Goal: Transaction & Acquisition: Purchase product/service

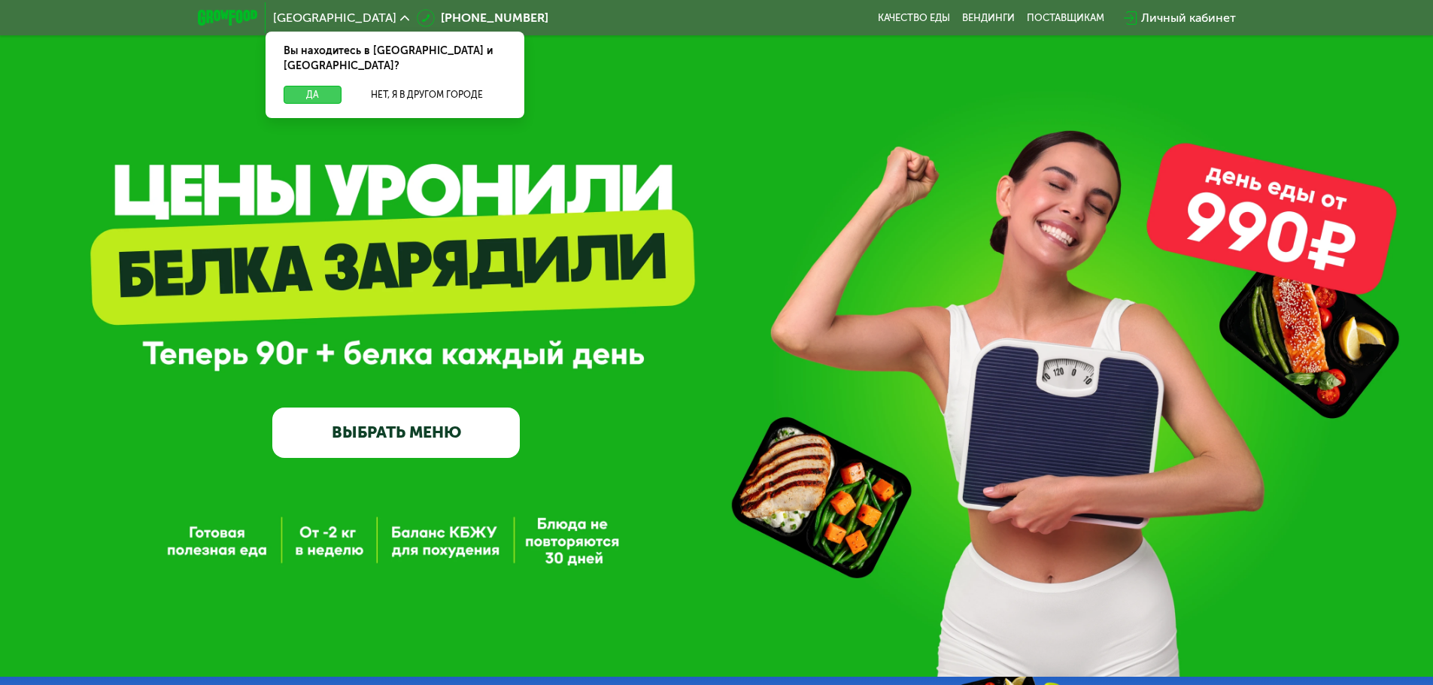
click at [303, 86] on button "Да" at bounding box center [313, 95] width 58 height 18
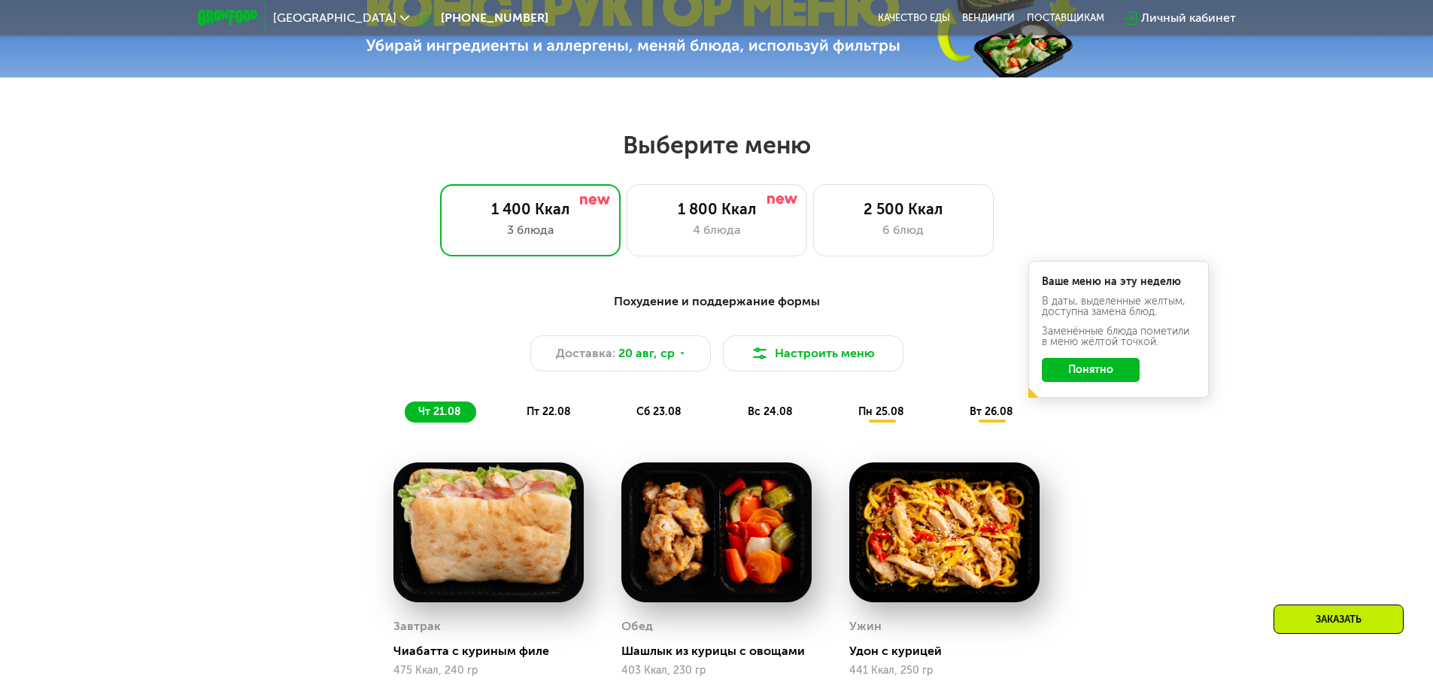
scroll to position [752, 0]
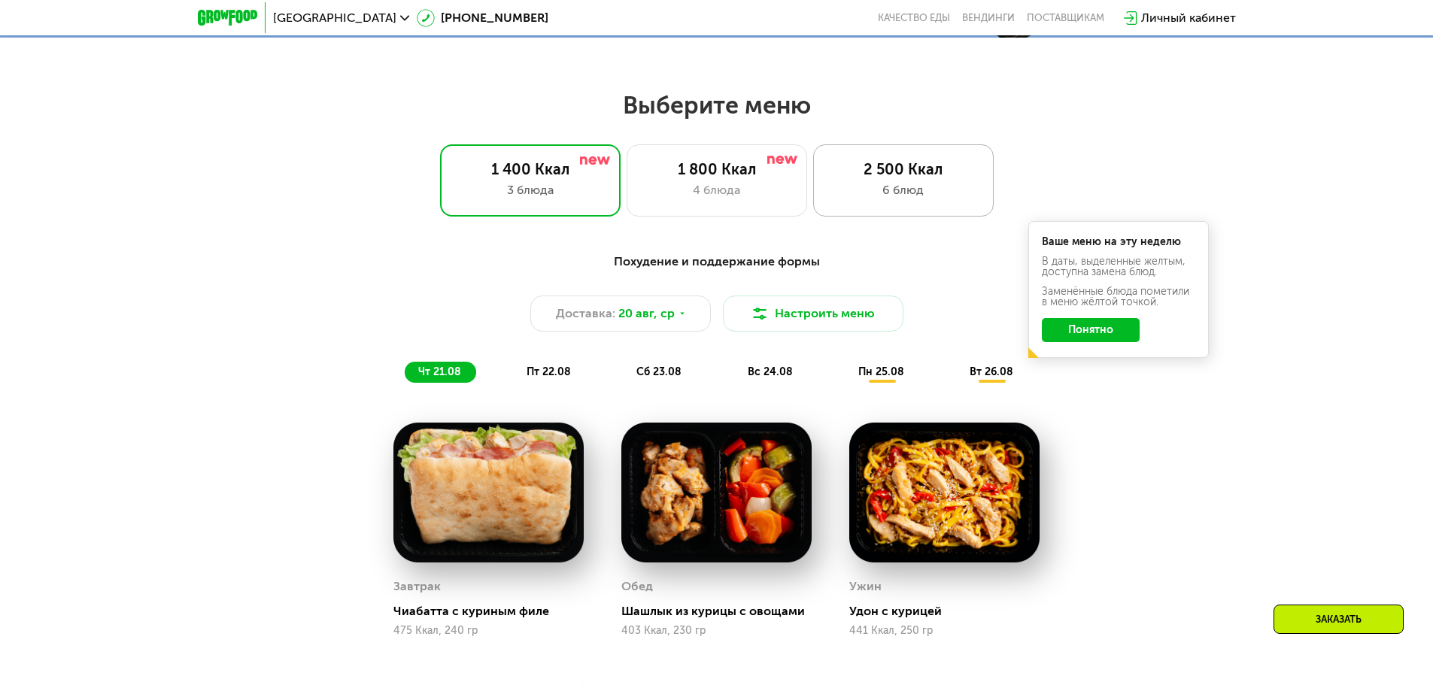
click at [877, 196] on div "6 блюд" at bounding box center [903, 190] width 149 height 18
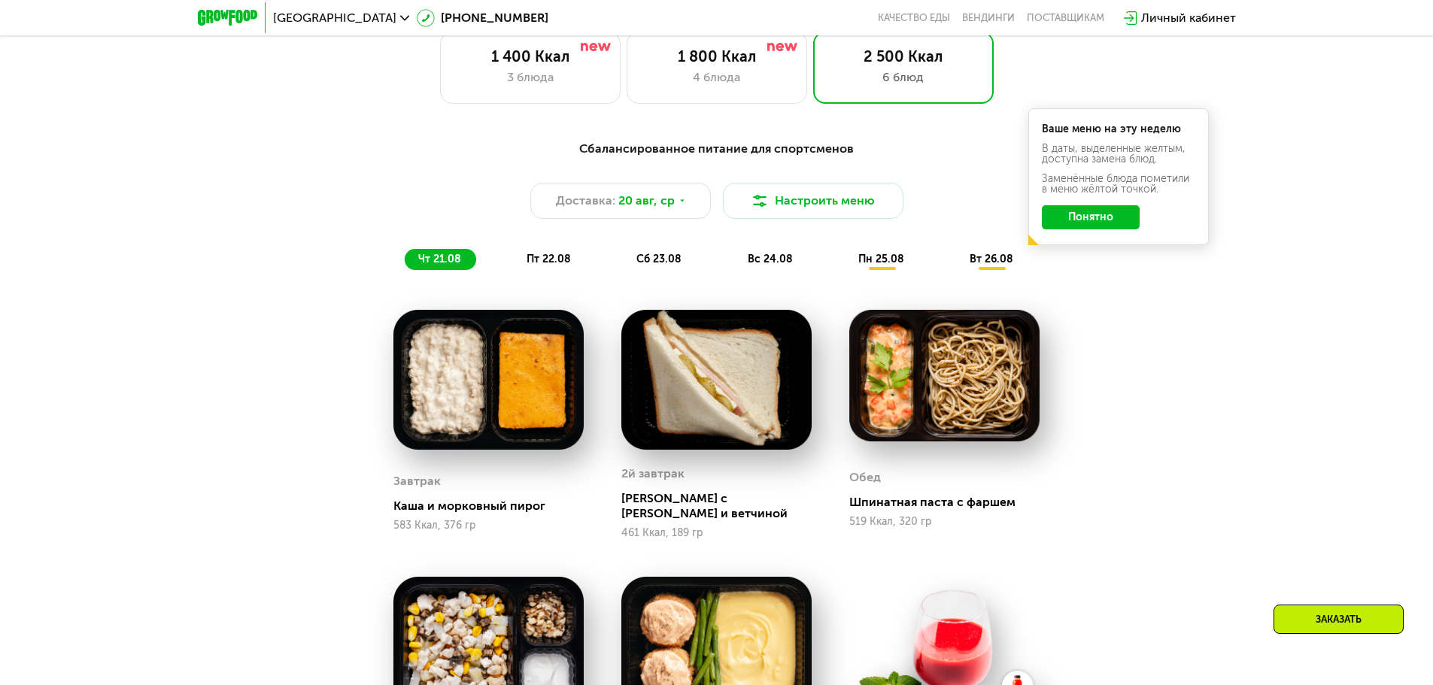
scroll to position [827, 0]
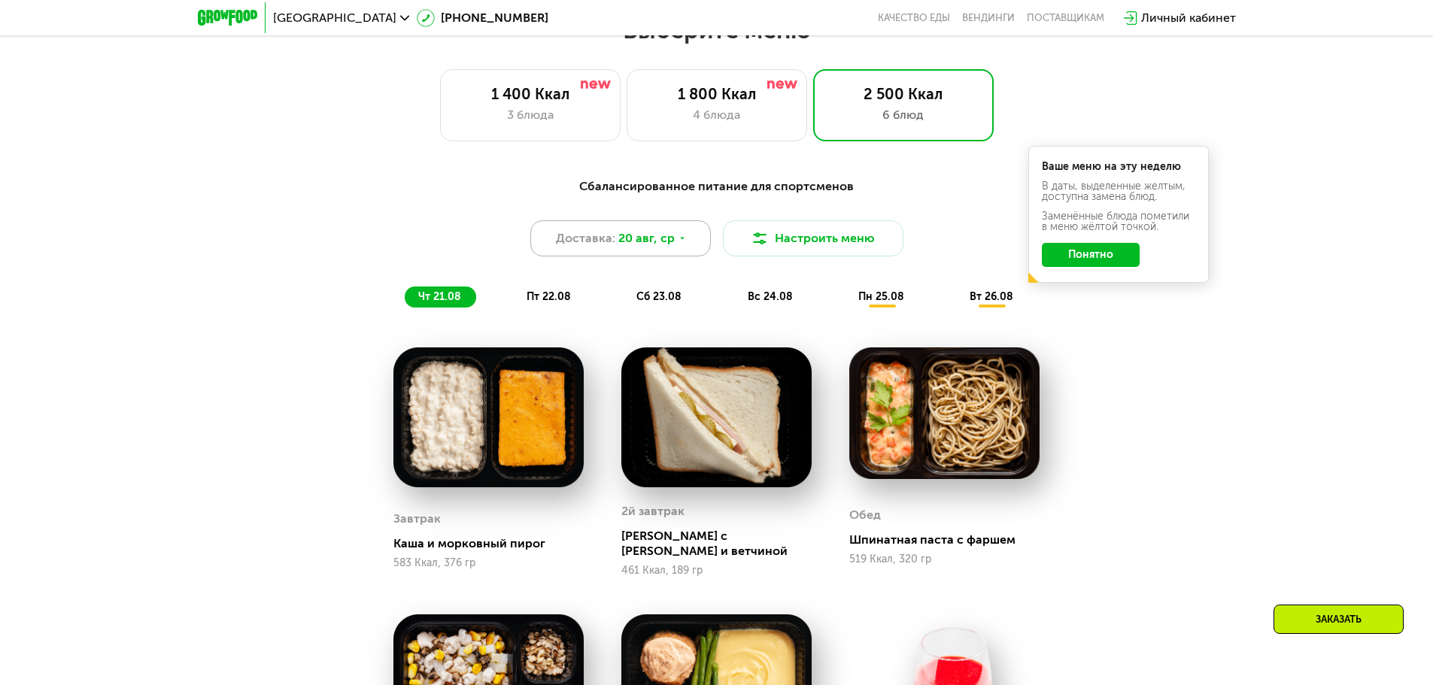
click at [678, 243] on icon at bounding box center [682, 238] width 9 height 9
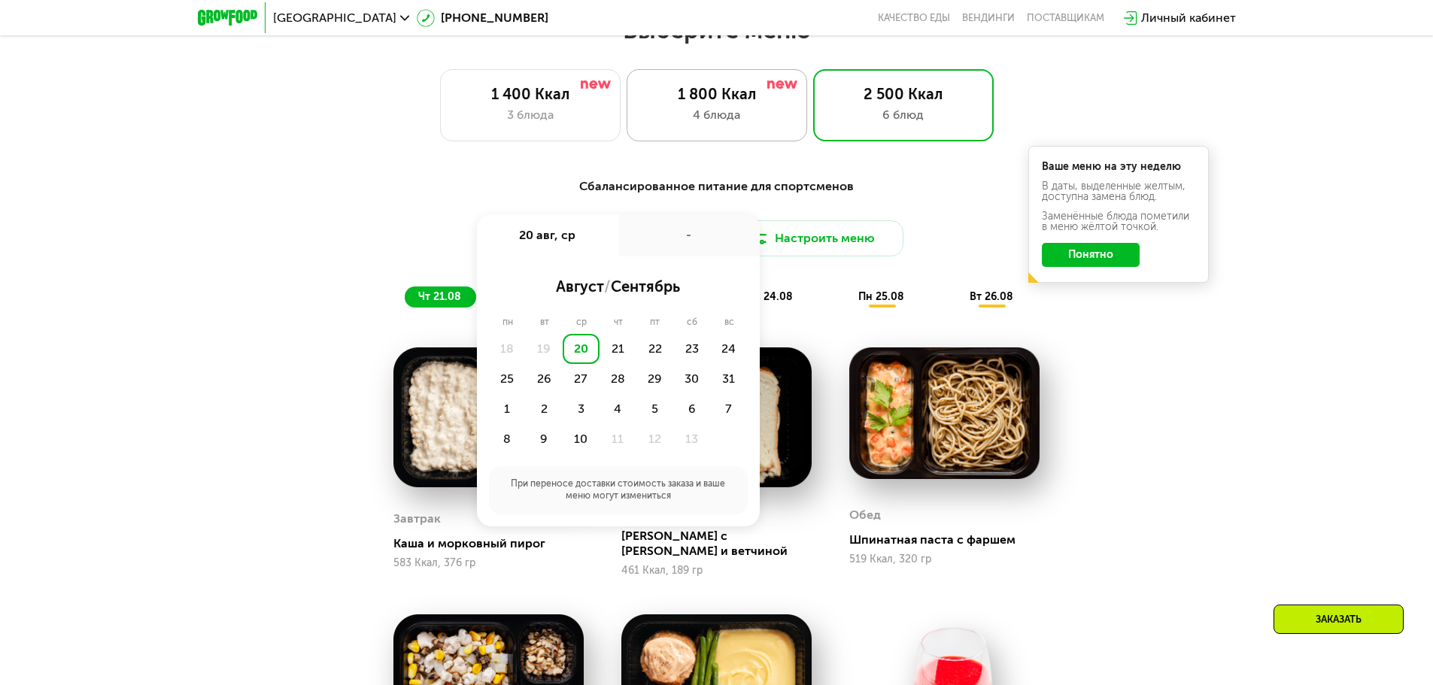
click at [717, 119] on div "4 блюда" at bounding box center [716, 115] width 149 height 18
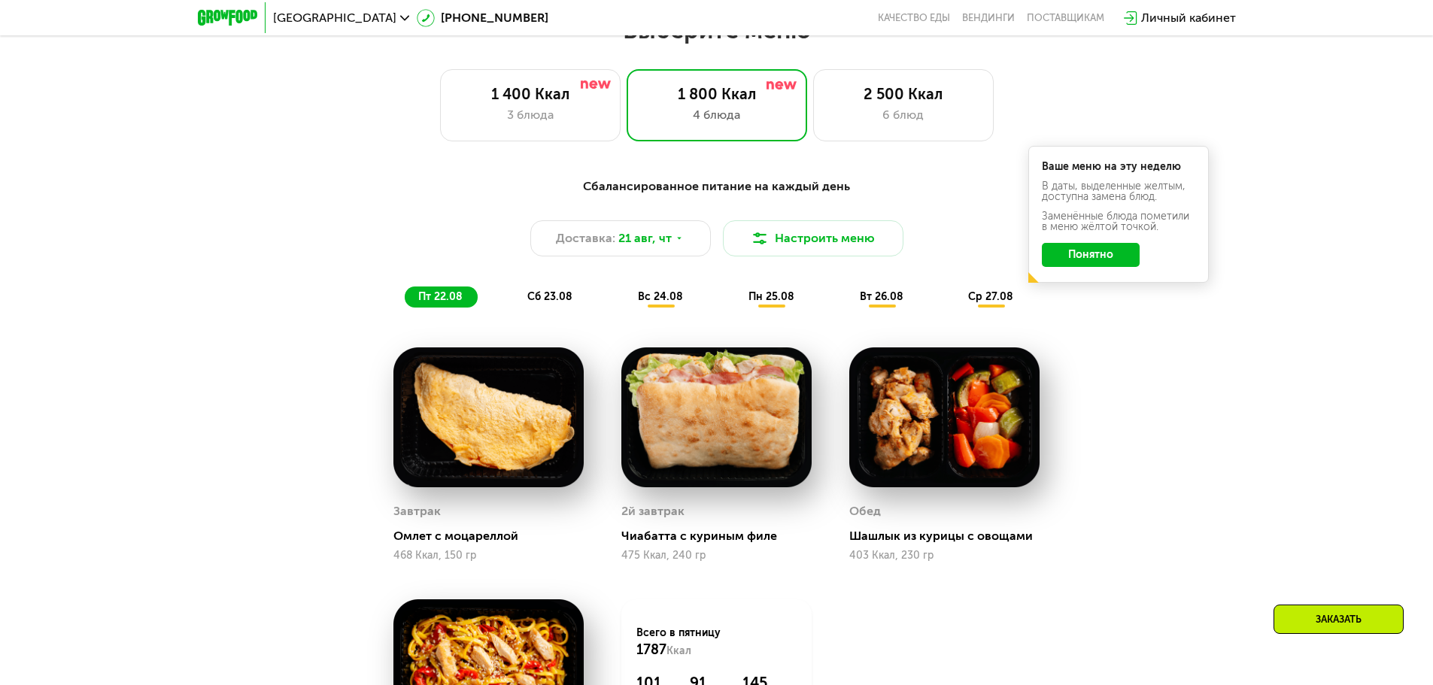
click at [1051, 256] on button "Понятно" at bounding box center [1091, 255] width 98 height 24
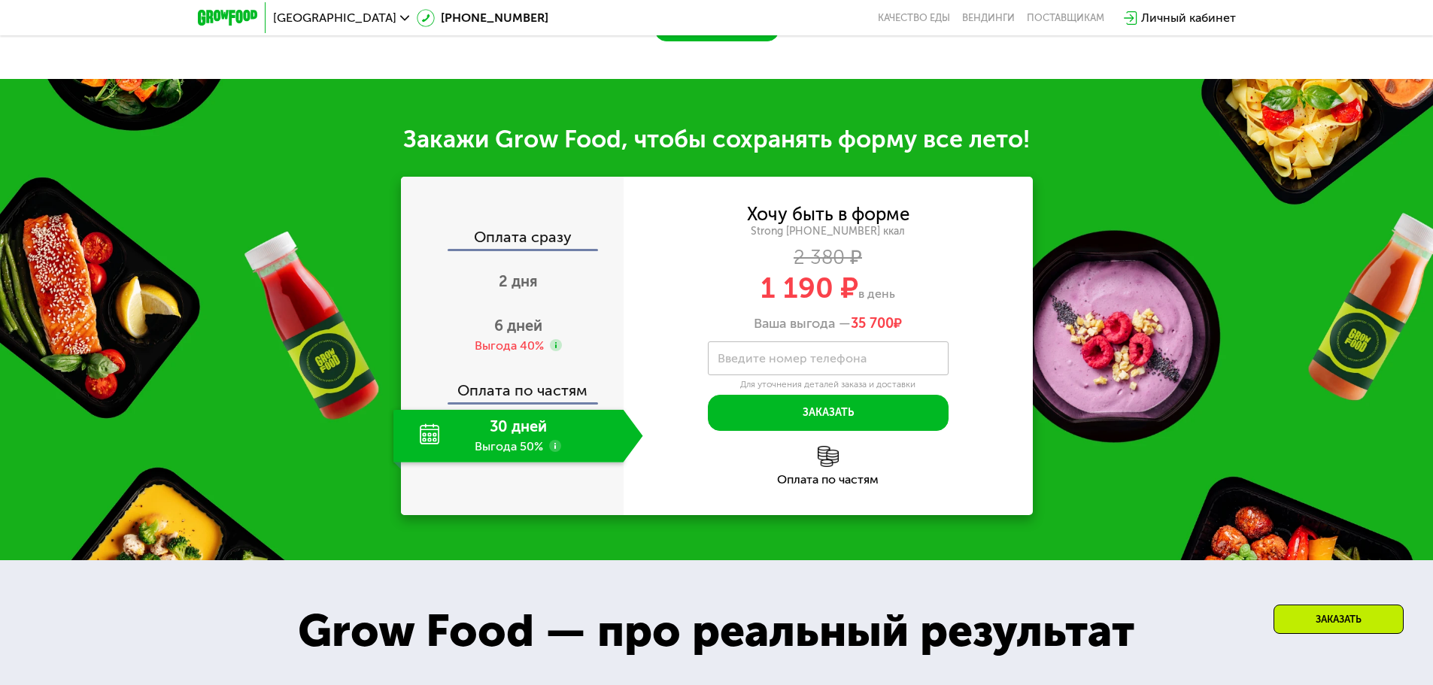
scroll to position [1579, 0]
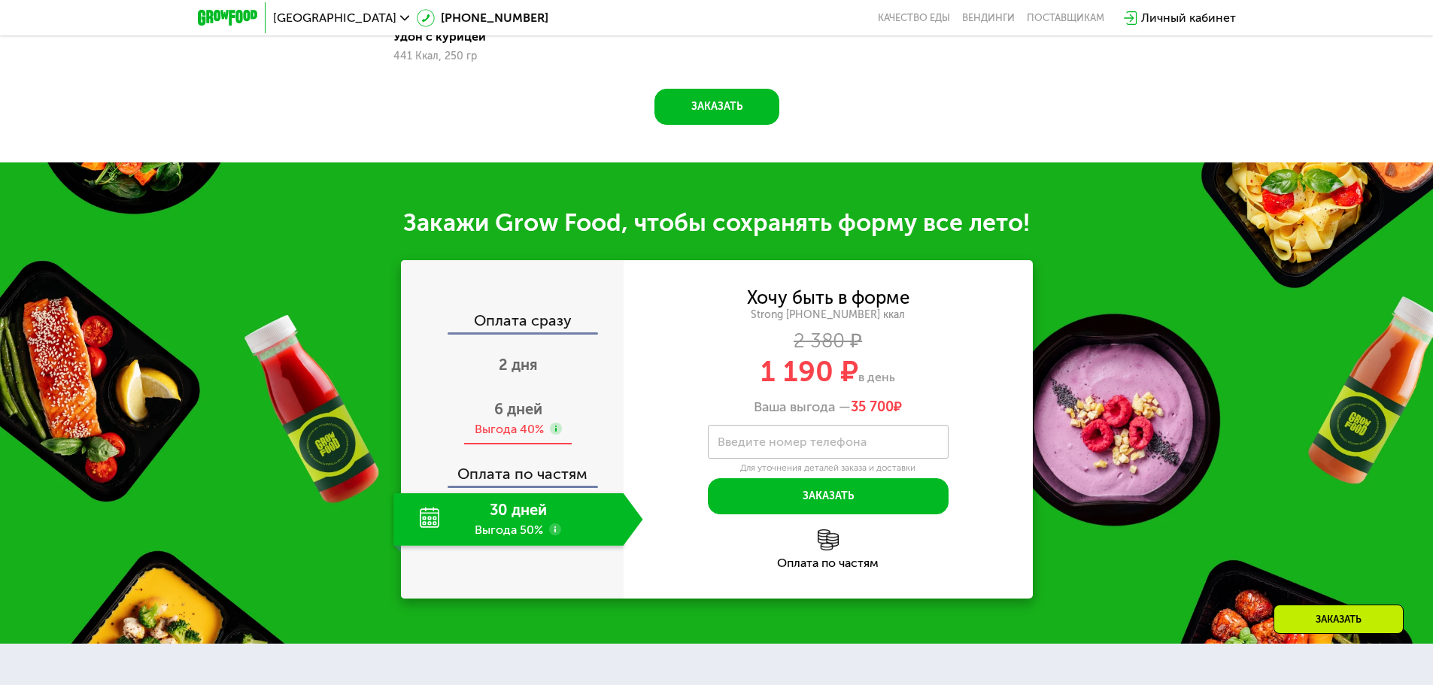
click at [535, 413] on span "6 дней" at bounding box center [518, 409] width 48 height 18
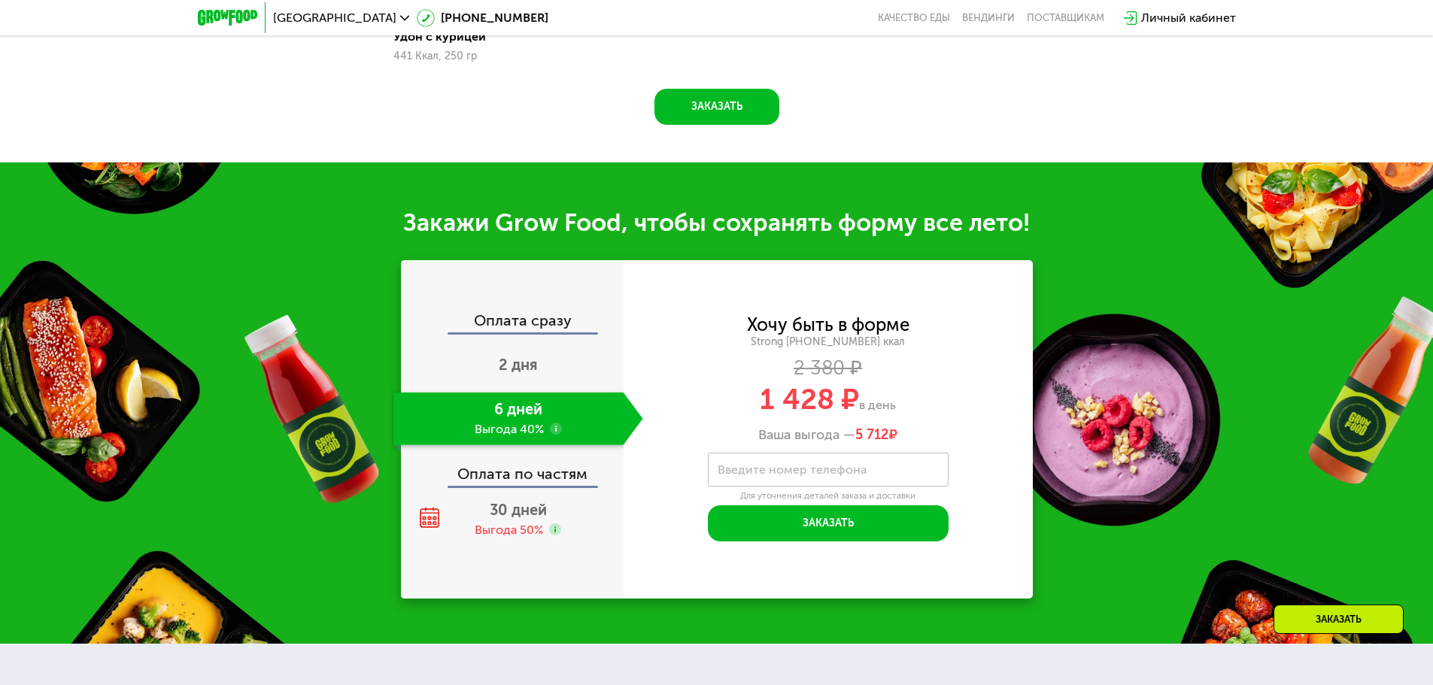
click at [654, 377] on div "2 380 ₽" at bounding box center [827, 368] width 409 height 17
click at [538, 332] on div "Оплата сразу" at bounding box center [512, 323] width 221 height 20
click at [536, 538] on div "Выгода 50%" at bounding box center [509, 530] width 68 height 17
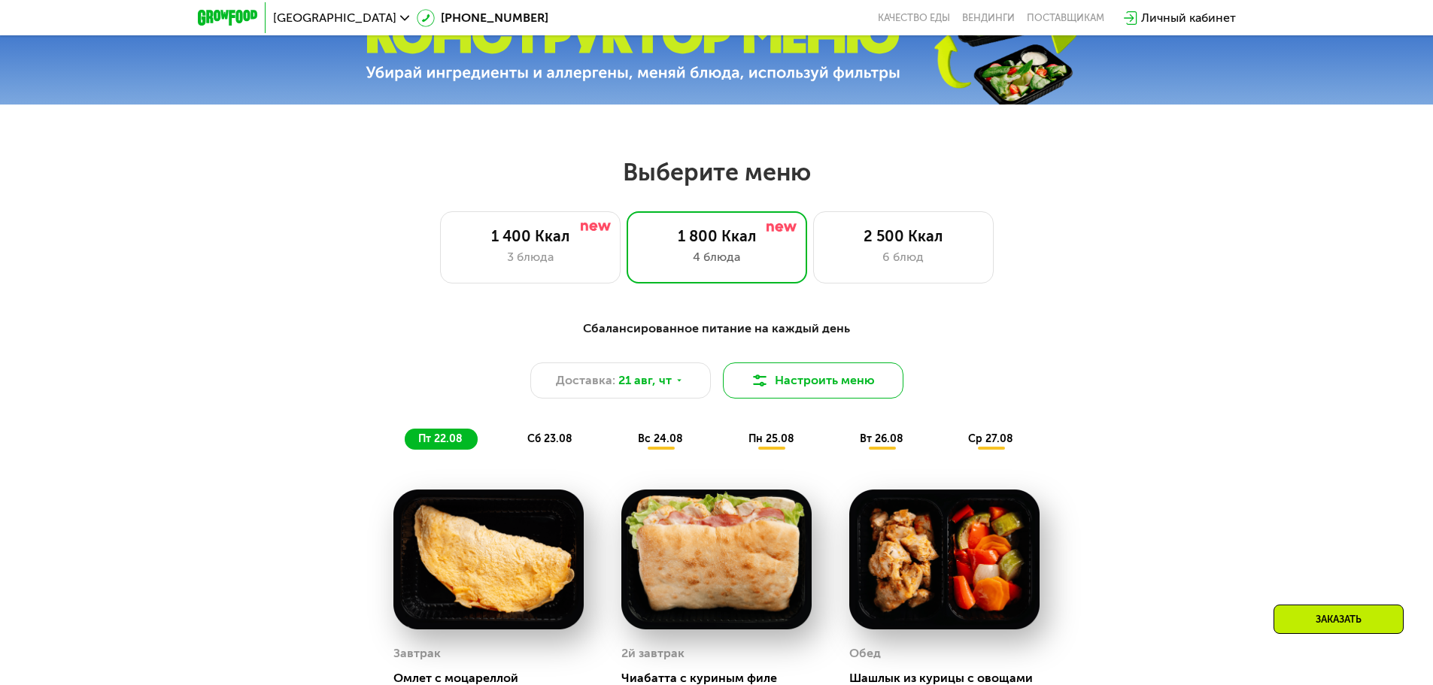
scroll to position [677, 0]
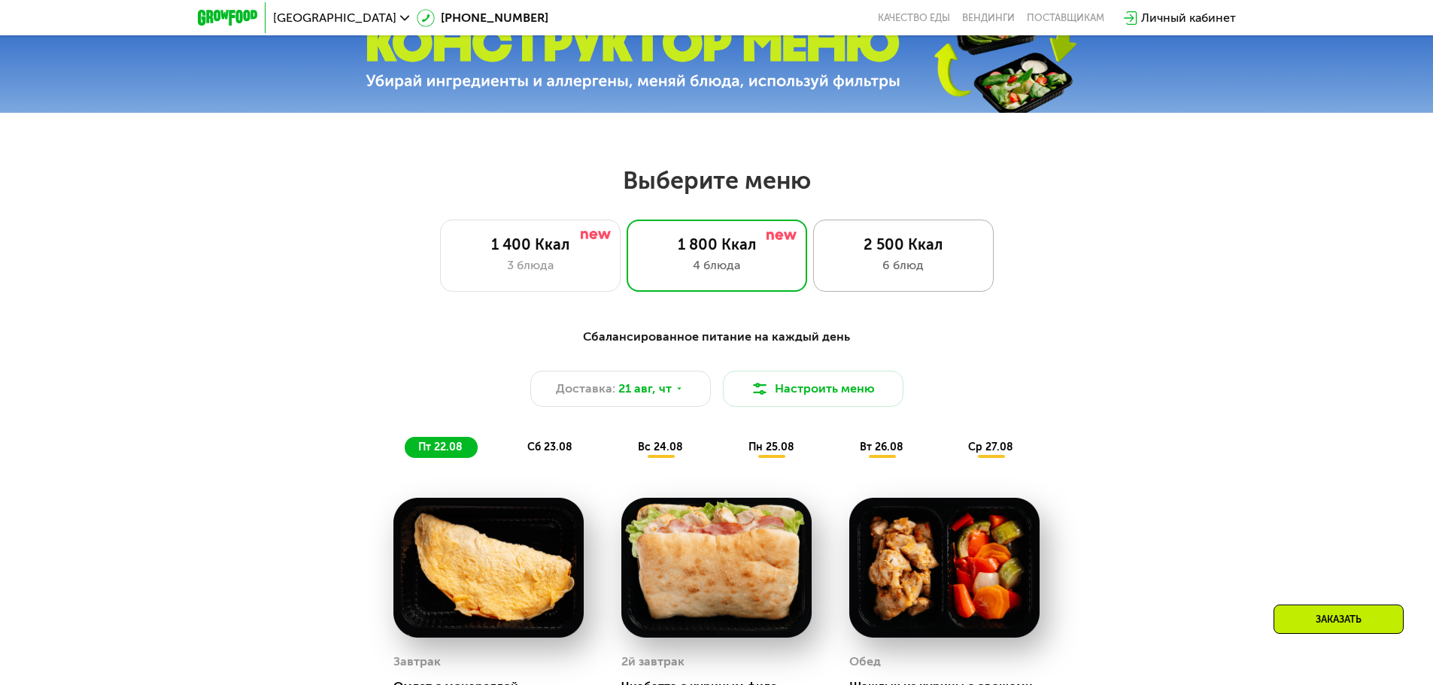
click at [878, 280] on div "2 500 Ккал 6 блюд" at bounding box center [903, 256] width 180 height 72
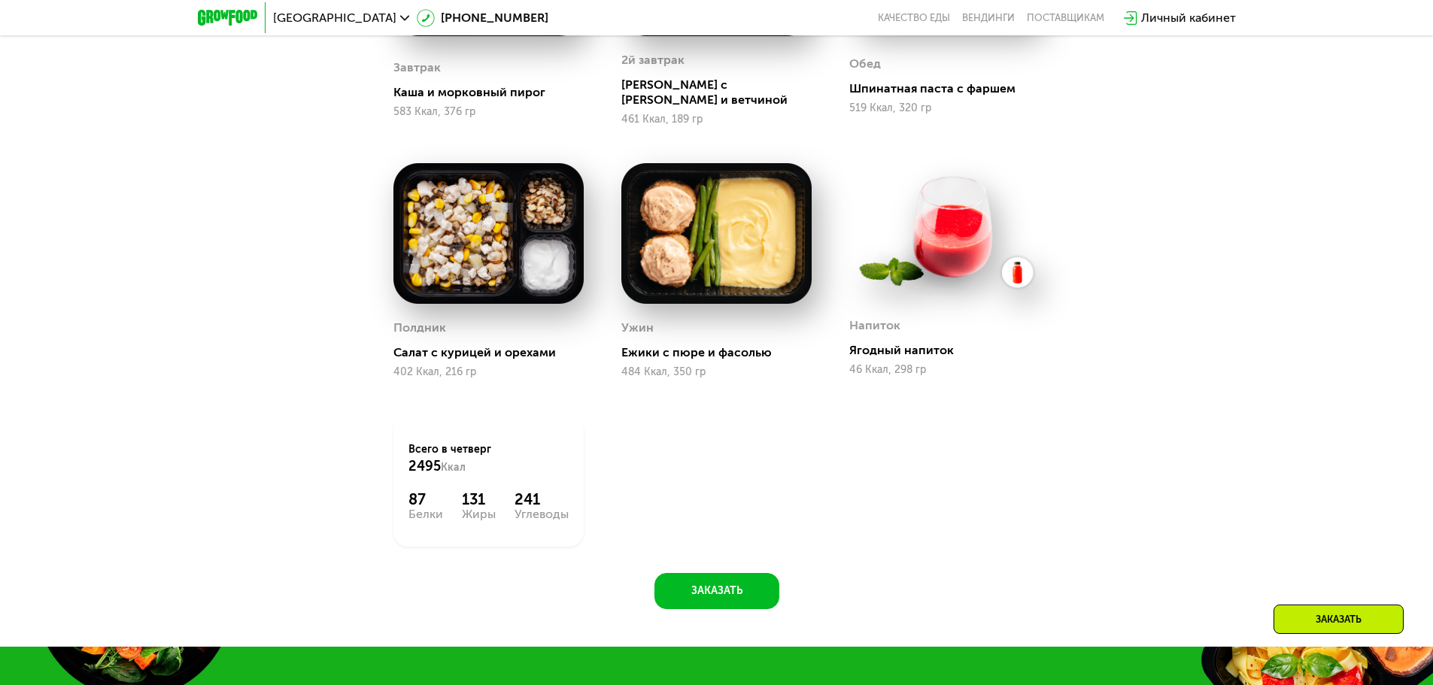
scroll to position [1880, 0]
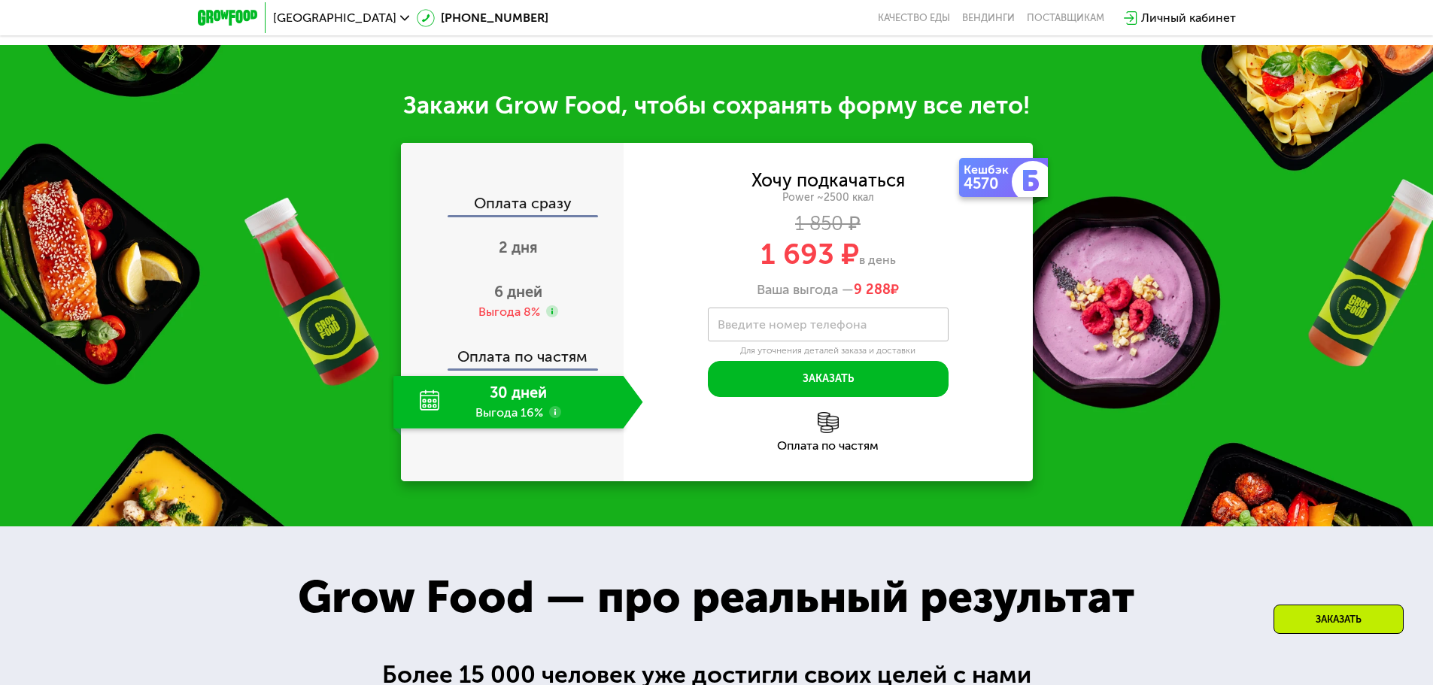
click at [532, 409] on div "30 дней Выгода 16%" at bounding box center [508, 402] width 230 height 53
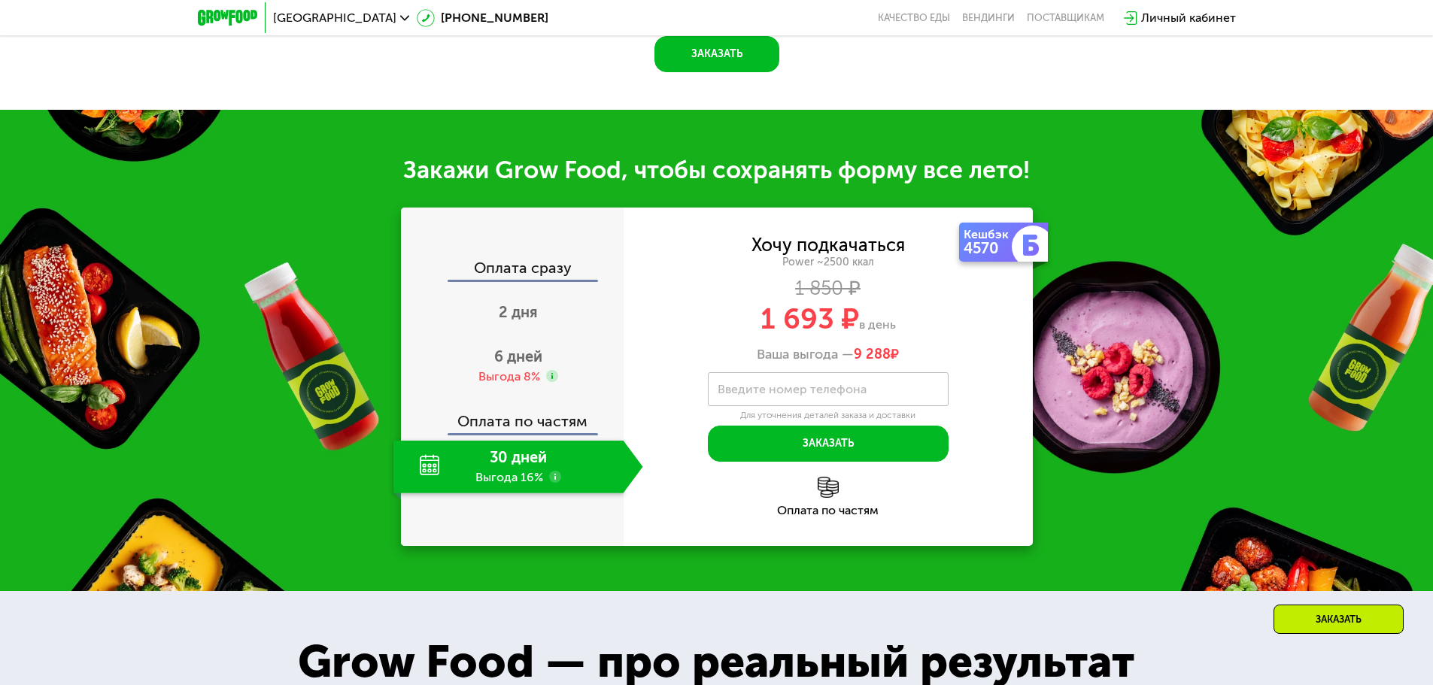
scroll to position [1730, 0]
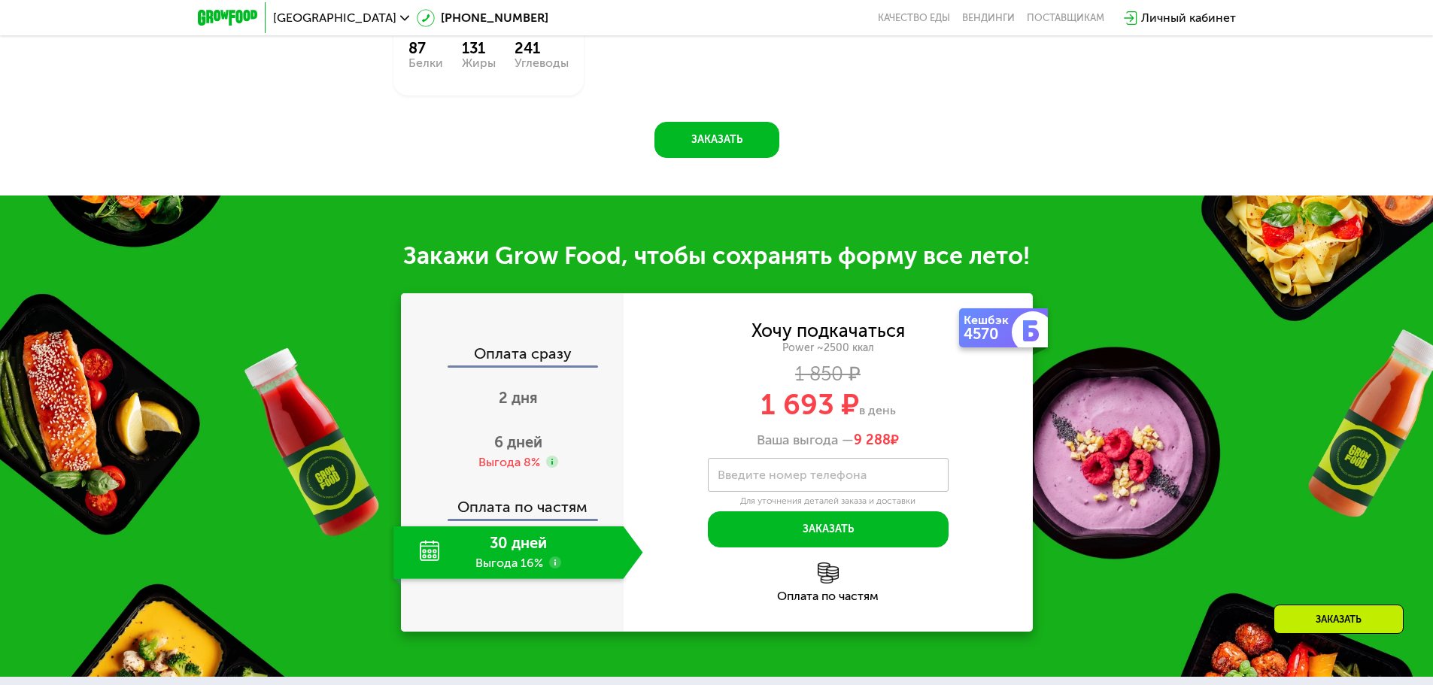
click at [536, 548] on div "30 дней Выгода 16%" at bounding box center [508, 552] width 230 height 53
click at [530, 499] on div "Оплата по частям" at bounding box center [512, 501] width 221 height 35
click at [521, 433] on span "6 дней" at bounding box center [518, 442] width 48 height 18
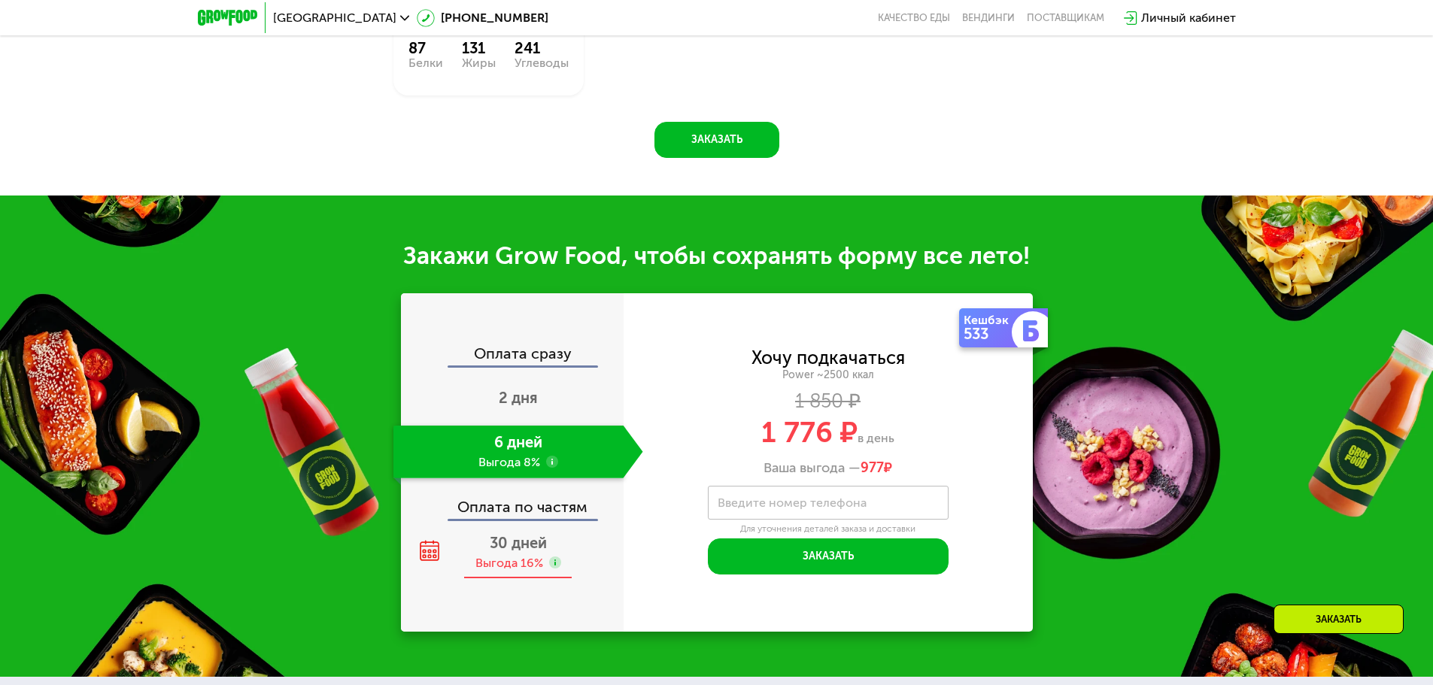
click at [535, 534] on span "30 дней" at bounding box center [518, 543] width 57 height 18
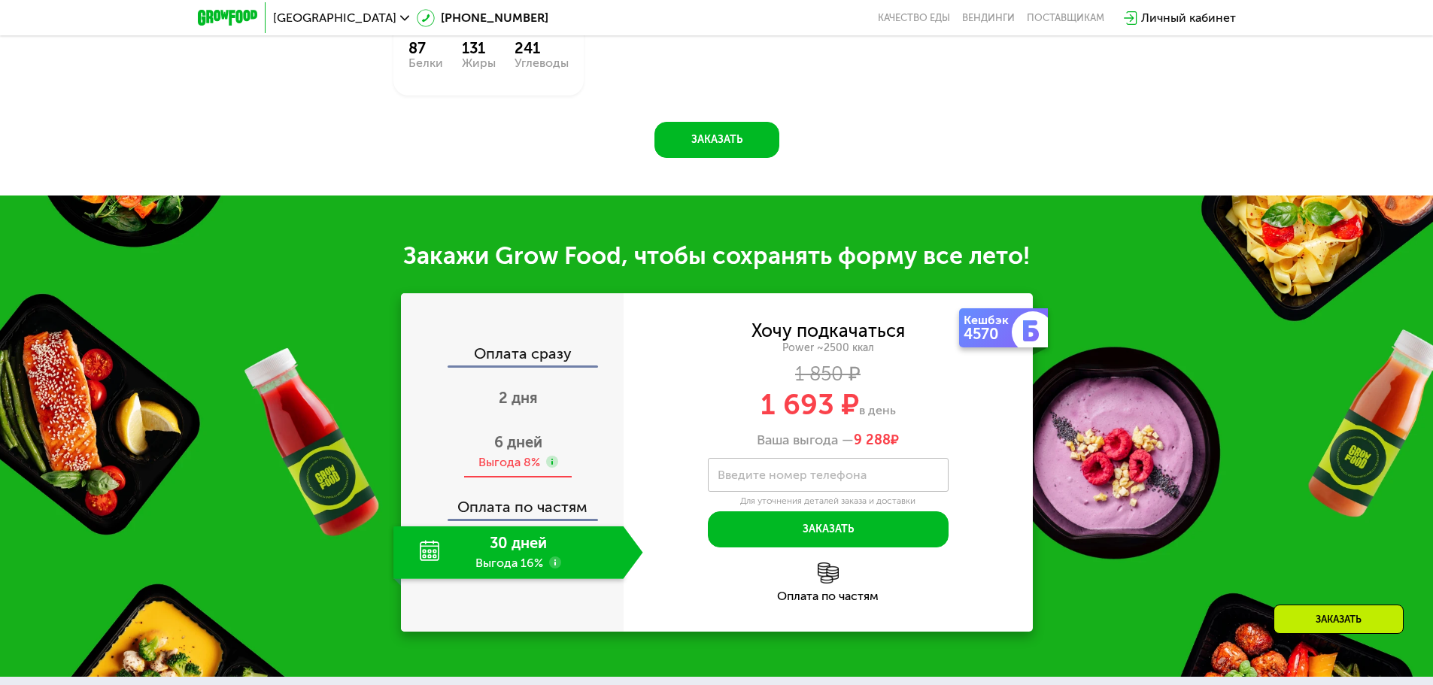
click at [521, 454] on div "Выгода 8%" at bounding box center [509, 462] width 62 height 17
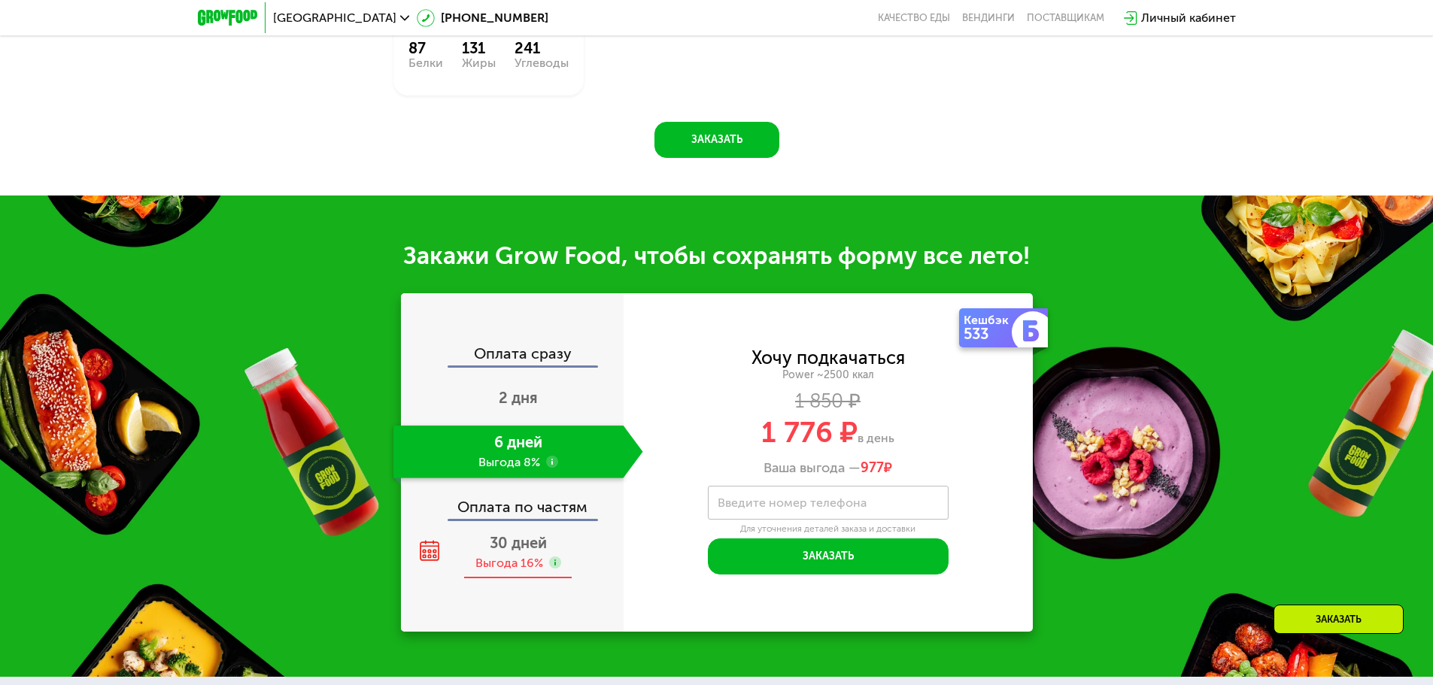
click at [551, 532] on div "30 дней Выгода 16%" at bounding box center [518, 552] width 250 height 53
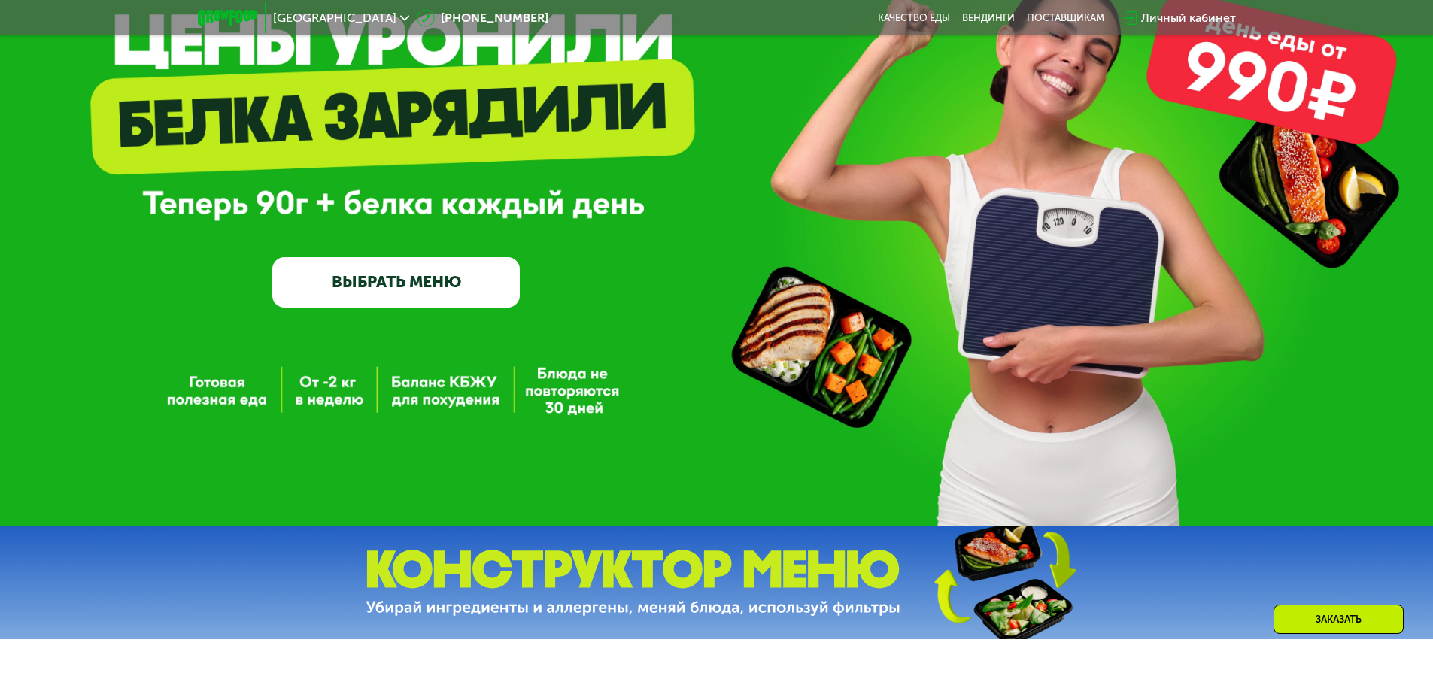
scroll to position [602, 0]
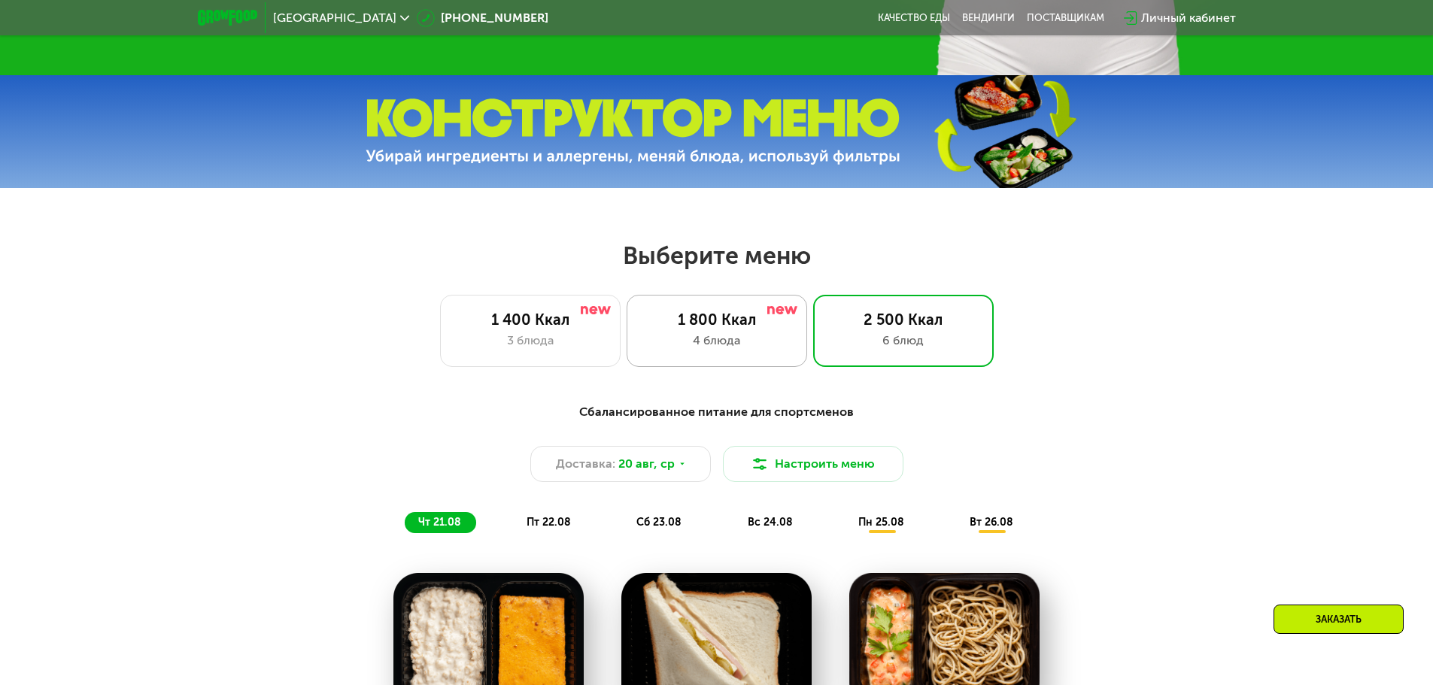
click at [745, 350] on div "4 блюда" at bounding box center [716, 341] width 149 height 18
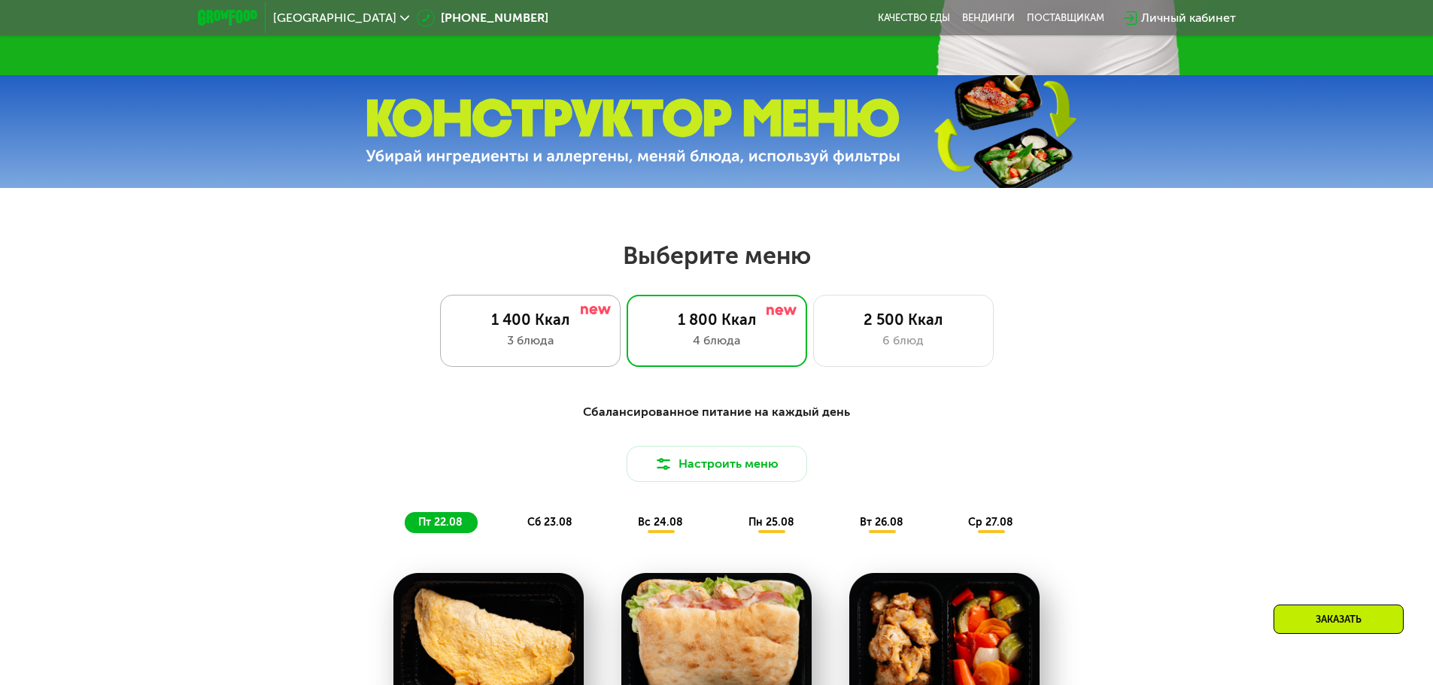
click at [544, 350] on div "3 блюда" at bounding box center [530, 341] width 149 height 18
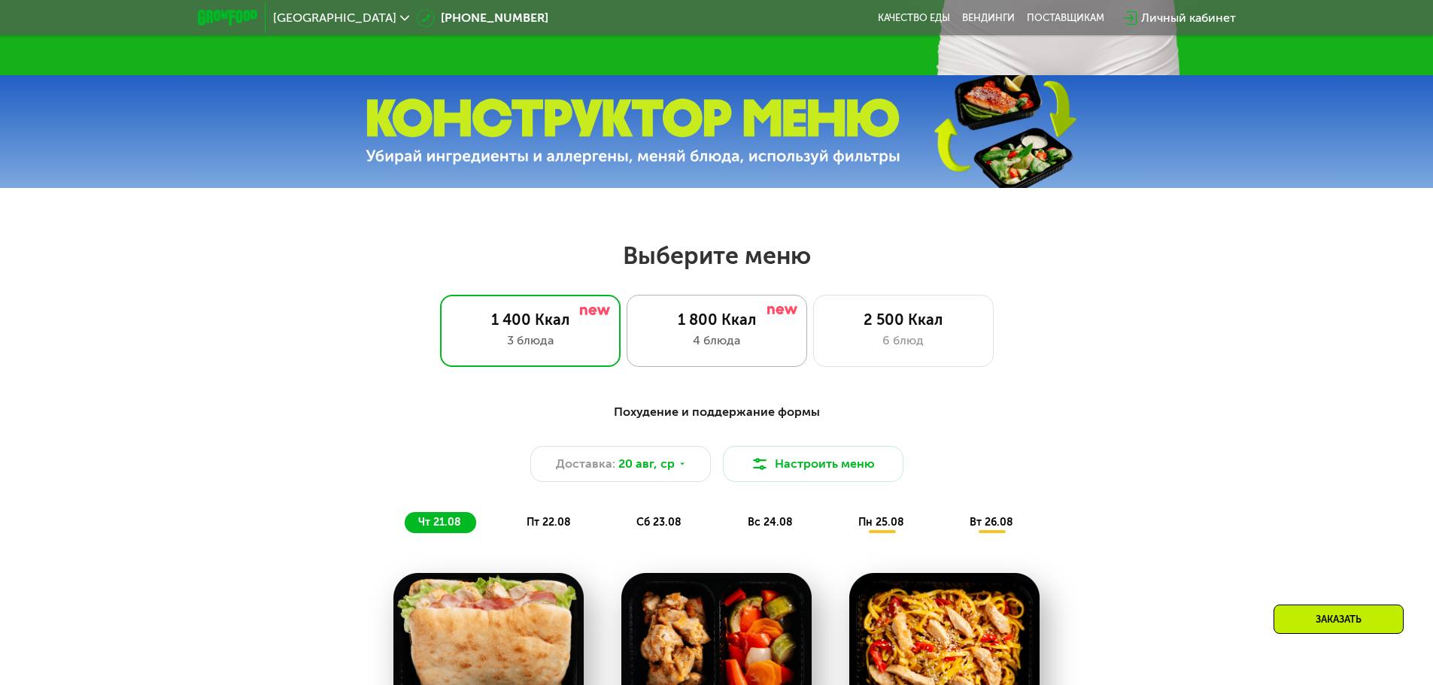
click at [813, 367] on div "1 800 Ккал 4 блюда" at bounding box center [903, 331] width 180 height 72
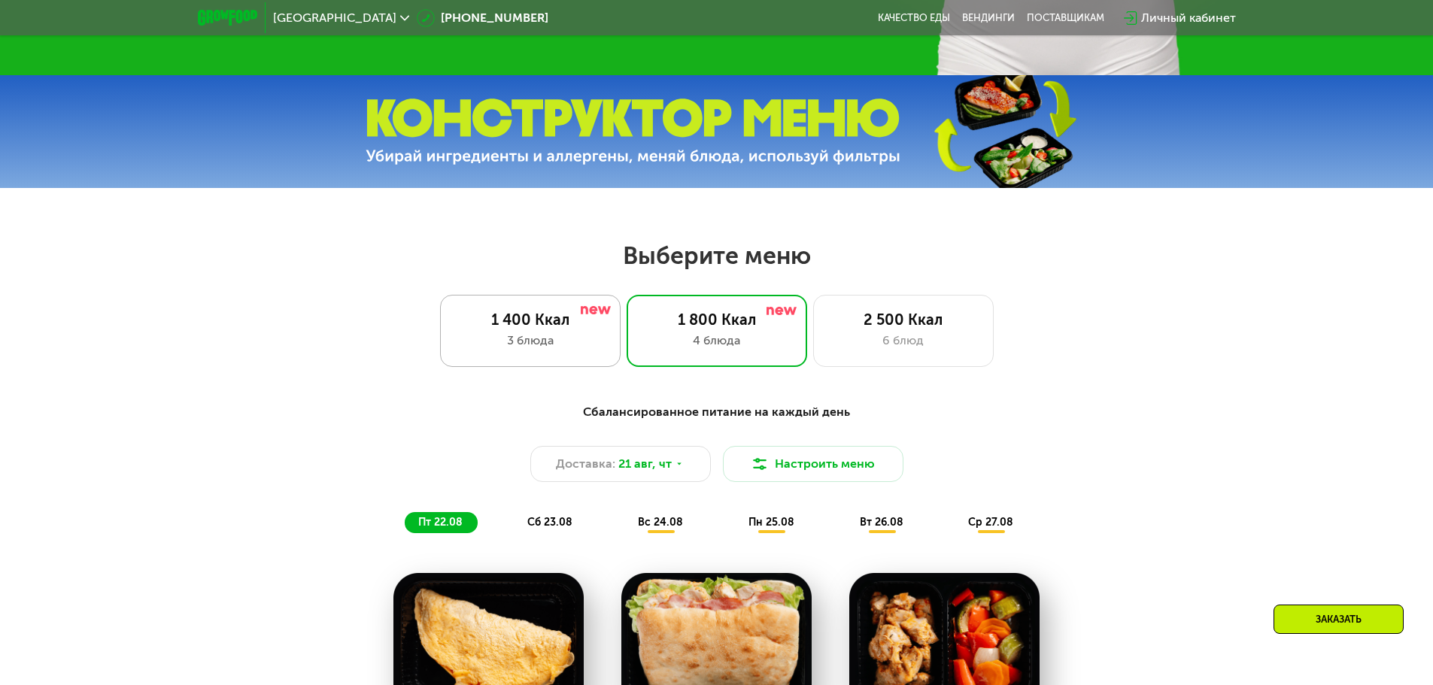
click at [599, 341] on div "3 блюда" at bounding box center [530, 341] width 149 height 18
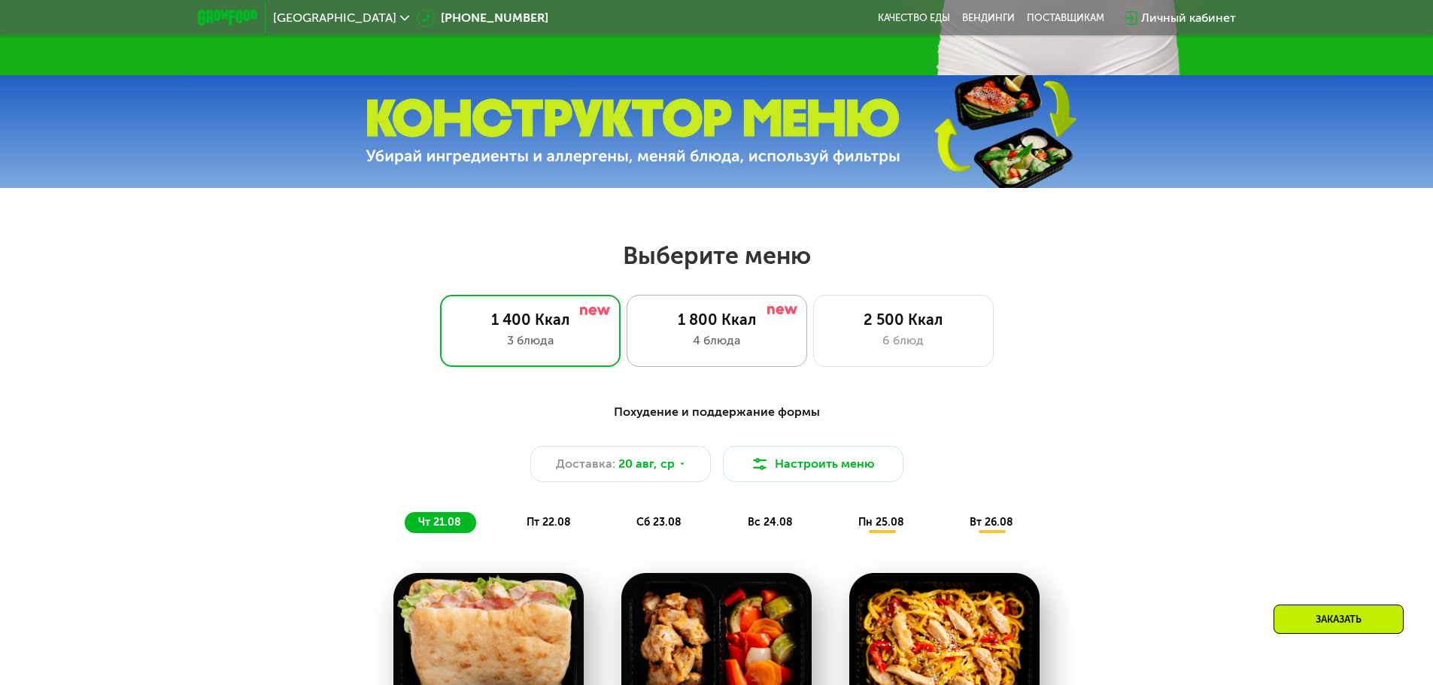
click at [813, 359] on div "1 800 Ккал 4 блюда" at bounding box center [903, 331] width 180 height 72
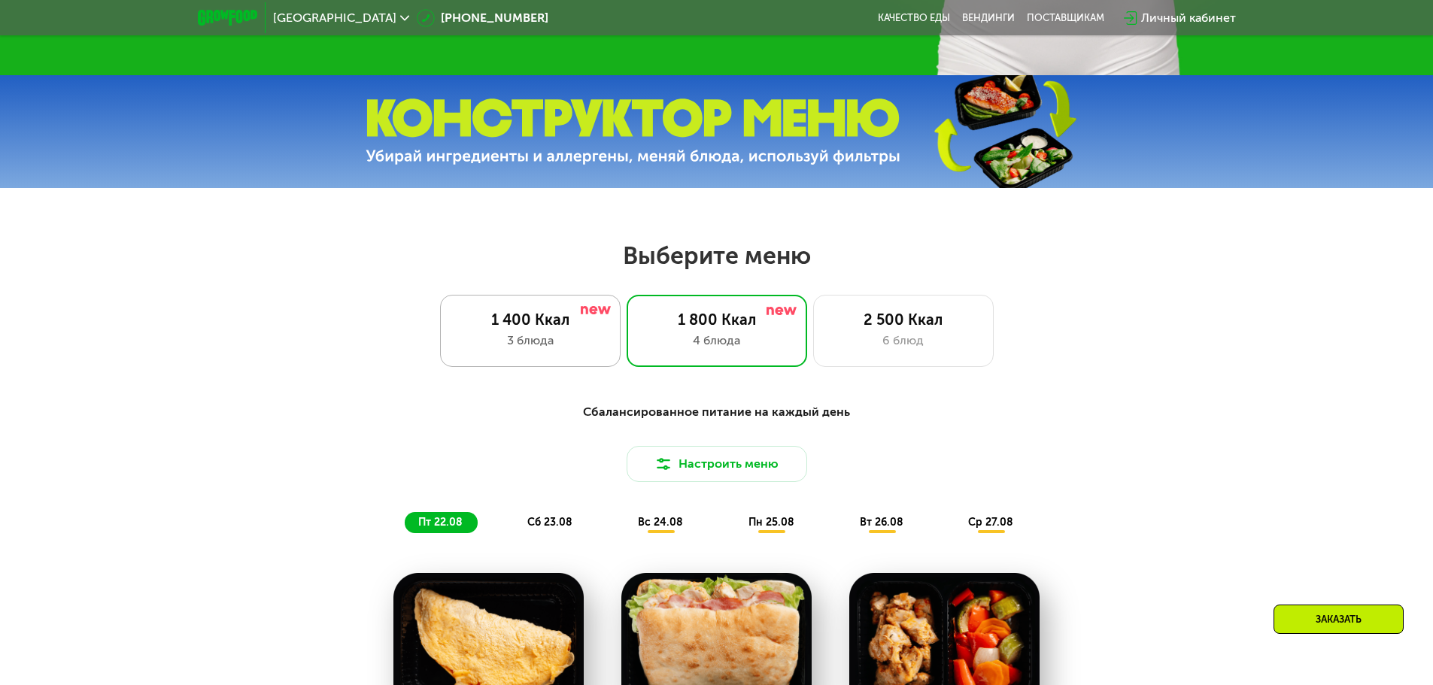
click at [626, 335] on div "1 400 Ккал 3 блюда" at bounding box center [716, 331] width 180 height 72
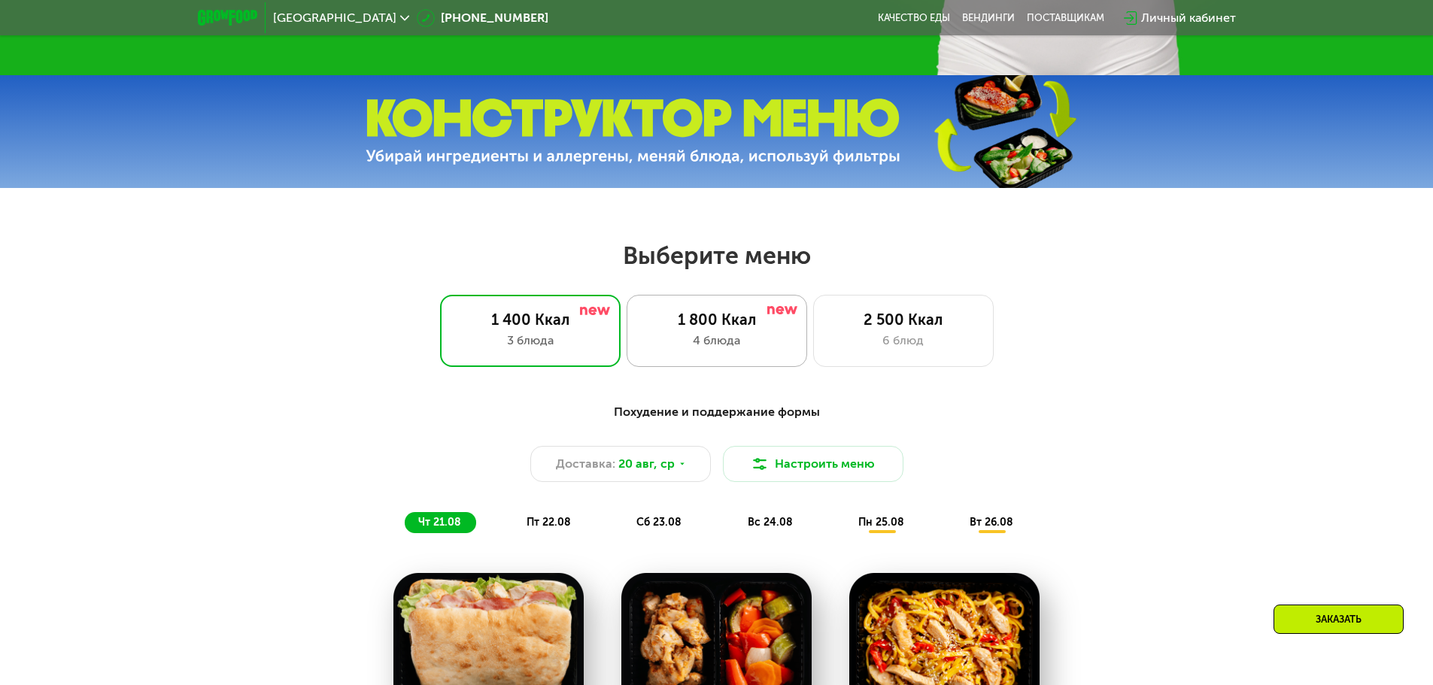
click at [674, 347] on div "4 блюда" at bounding box center [716, 341] width 149 height 18
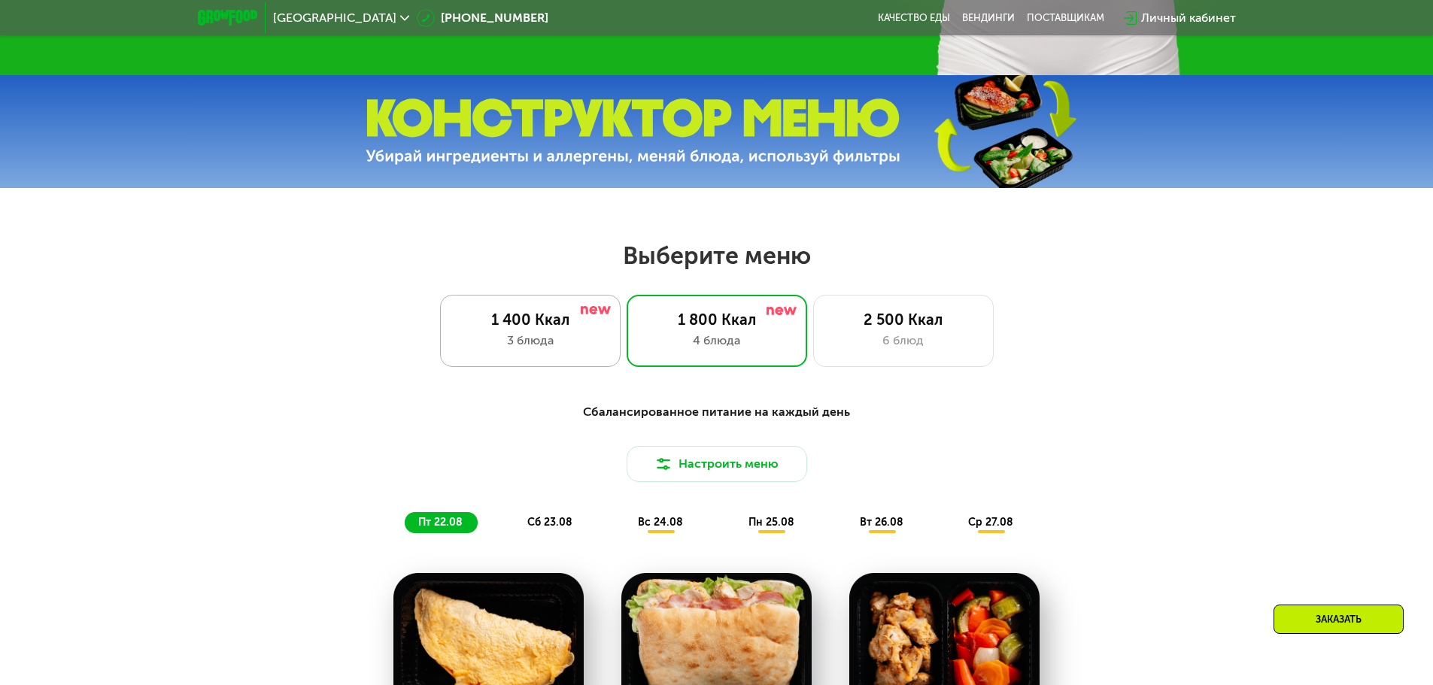
click at [541, 344] on div "3 блюда" at bounding box center [530, 341] width 149 height 18
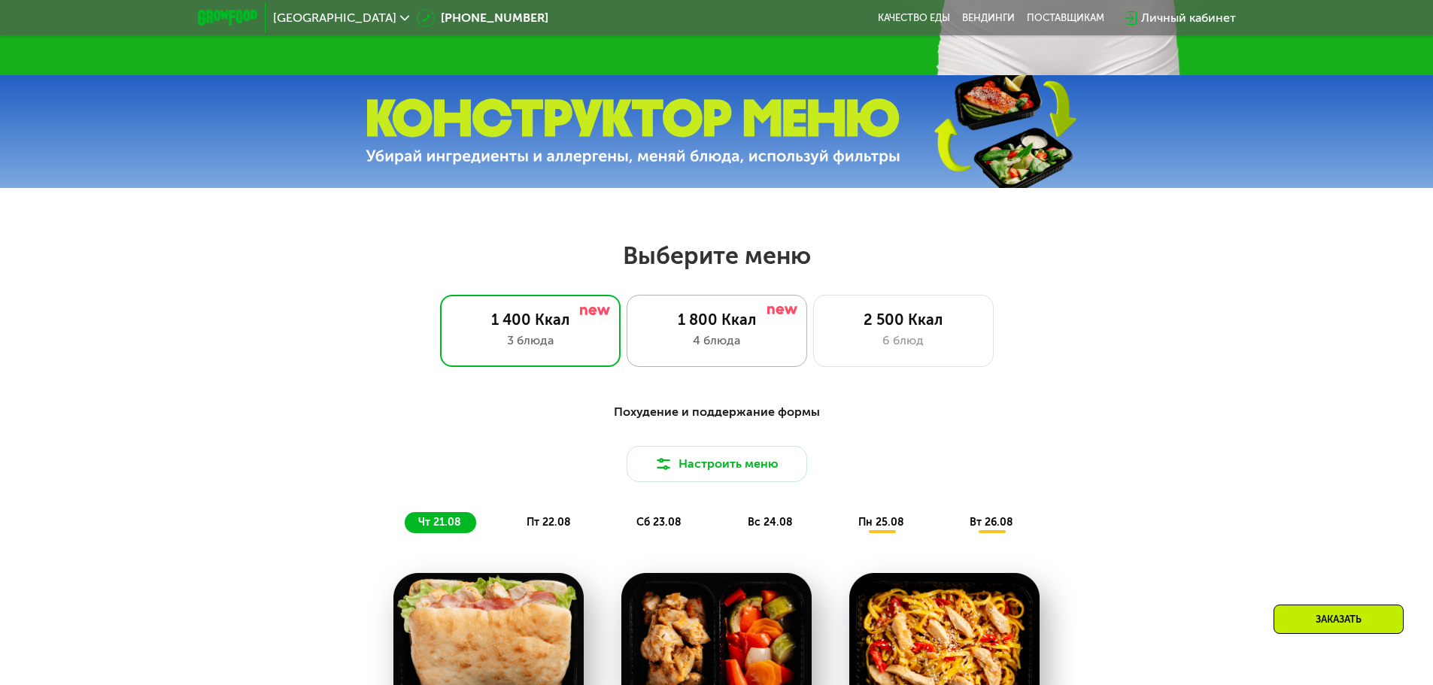
click at [813, 357] on div "1 800 Ккал 4 блюда" at bounding box center [903, 331] width 180 height 72
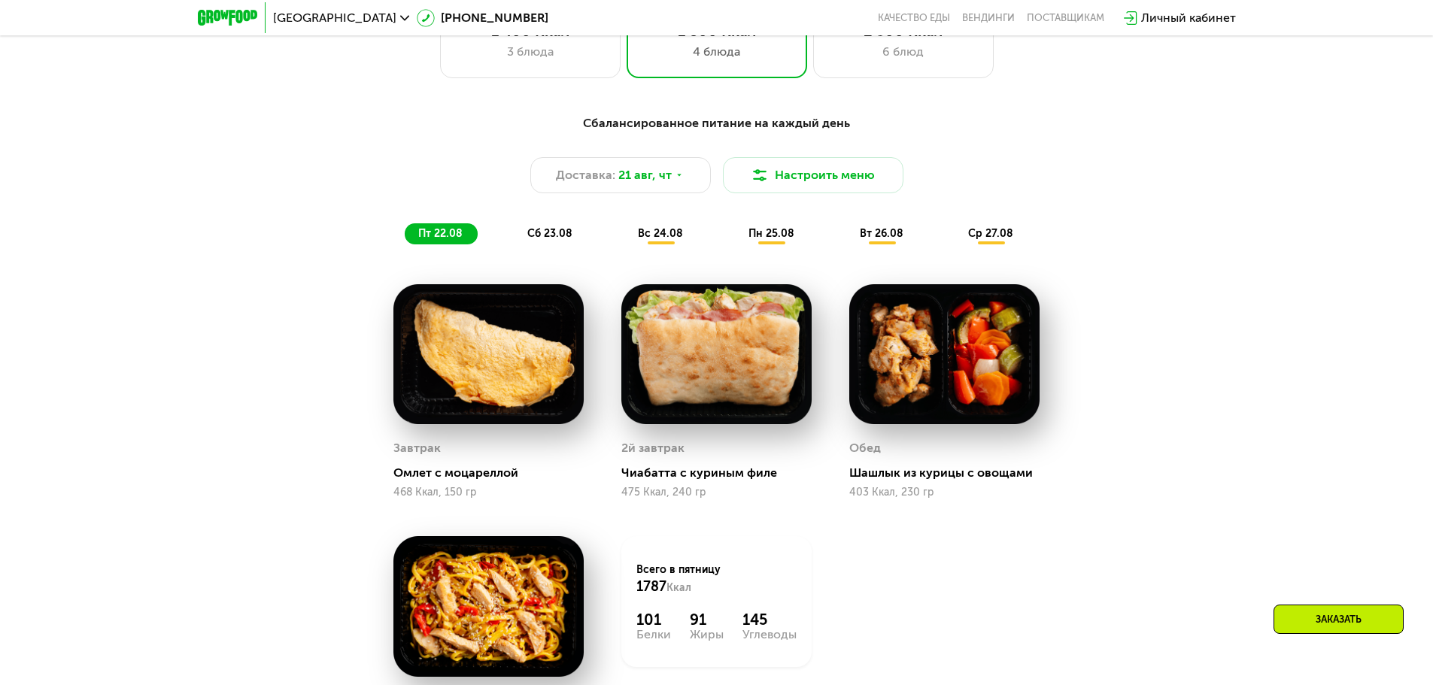
scroll to position [752, 0]
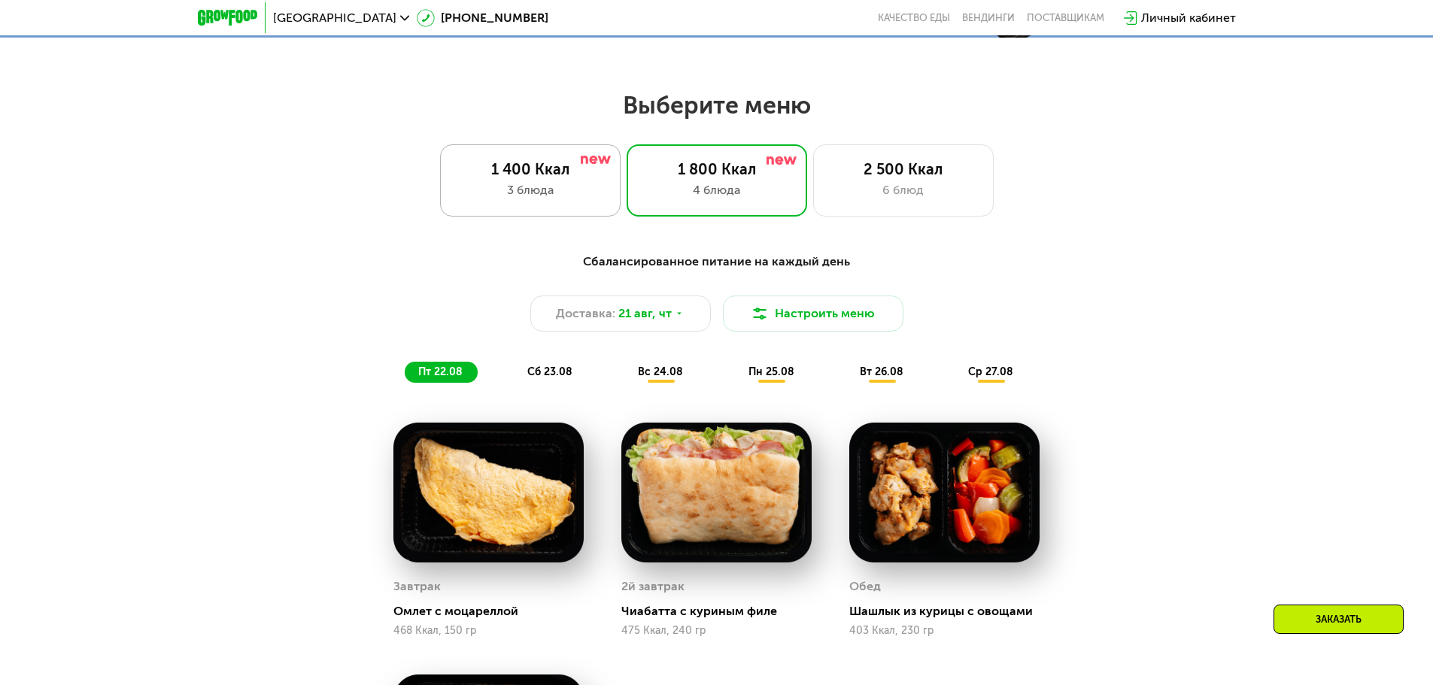
click at [523, 186] on div "3 блюда" at bounding box center [530, 190] width 149 height 18
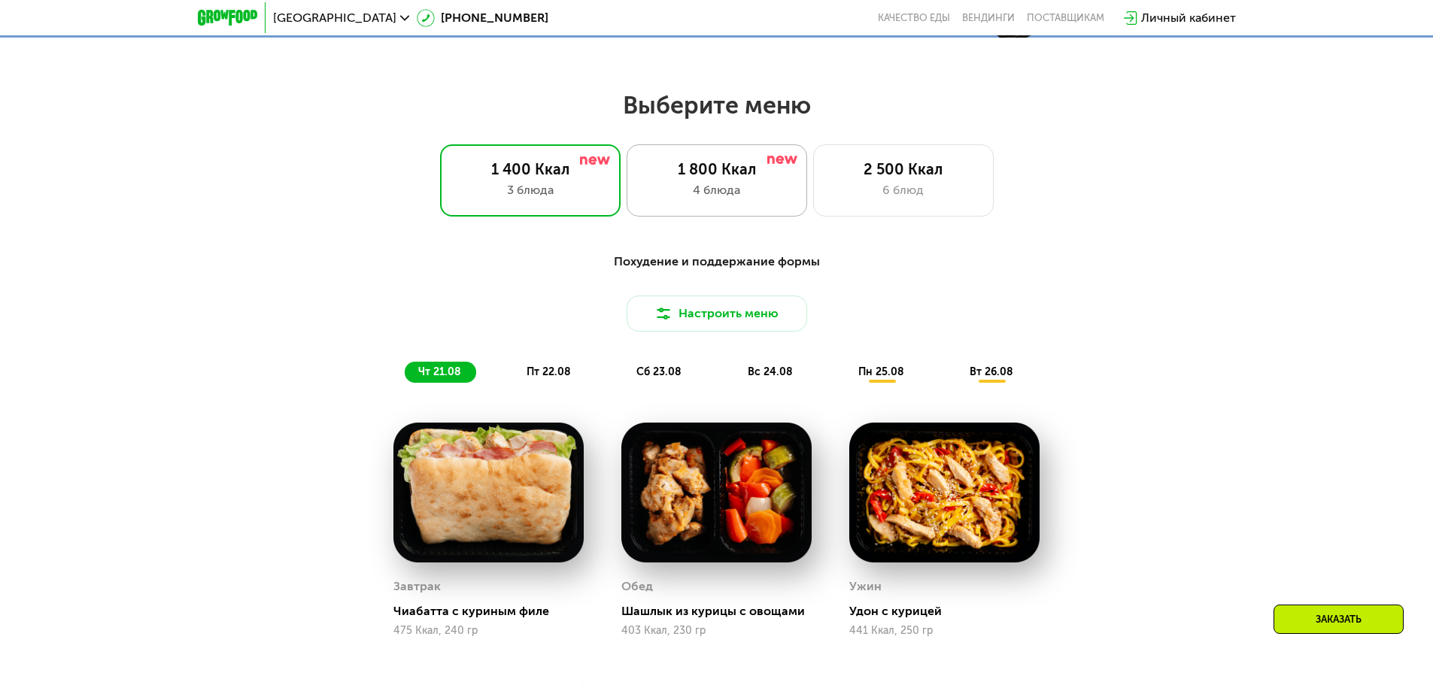
click at [662, 190] on div "4 блюда" at bounding box center [716, 190] width 149 height 18
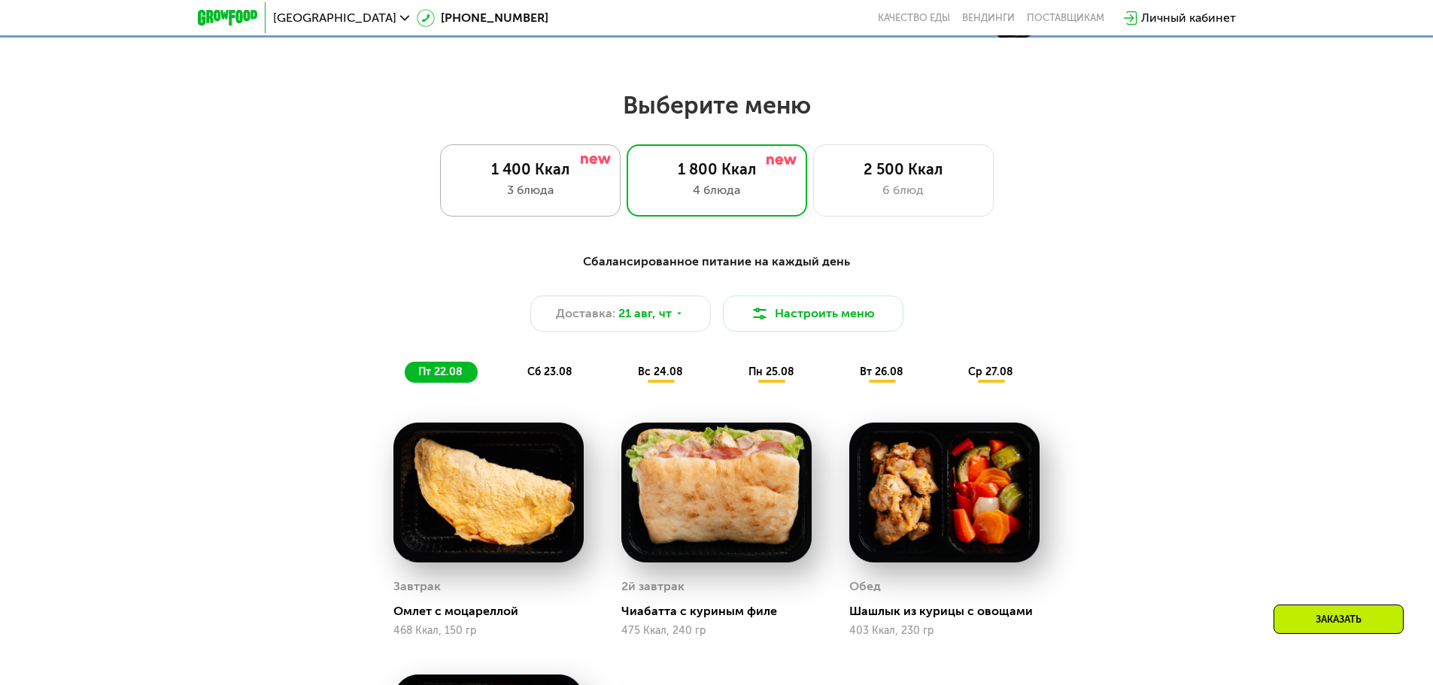
click at [566, 197] on div "3 блюда" at bounding box center [530, 190] width 149 height 18
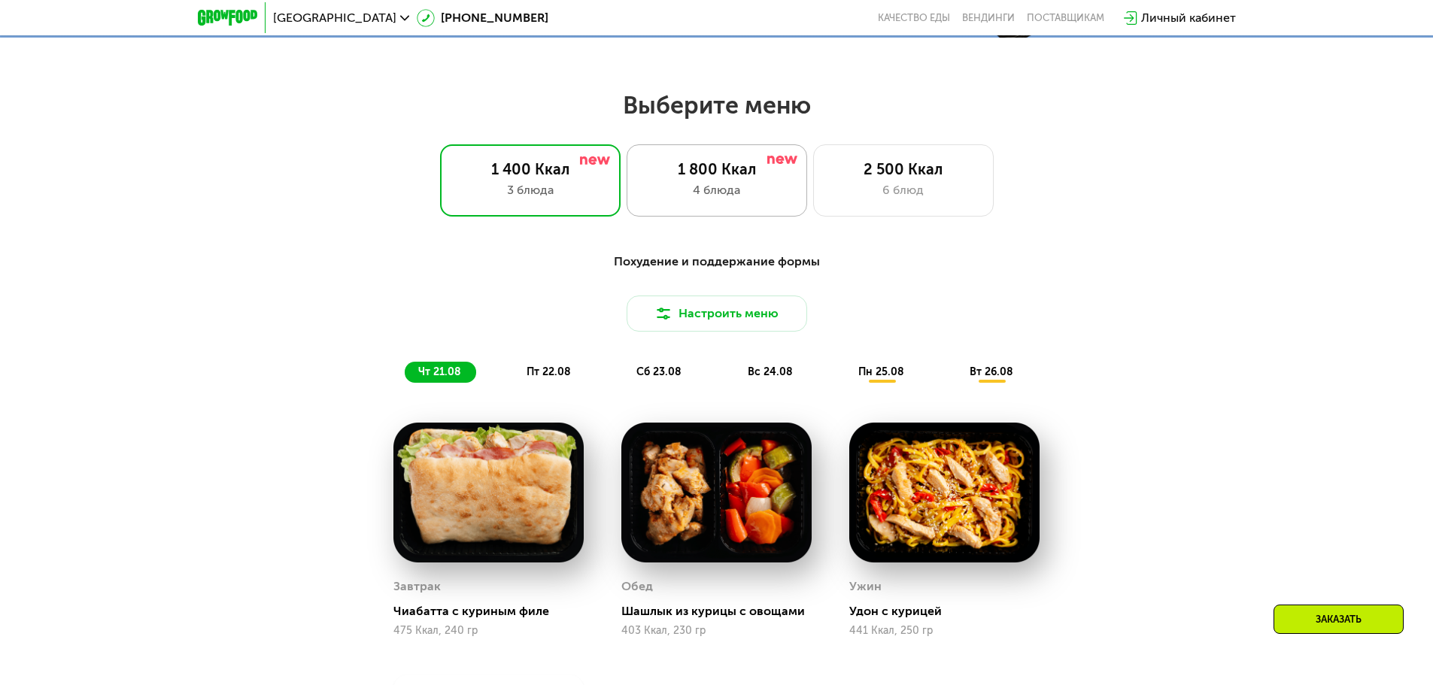
click at [676, 199] on div "4 блюда" at bounding box center [716, 190] width 149 height 18
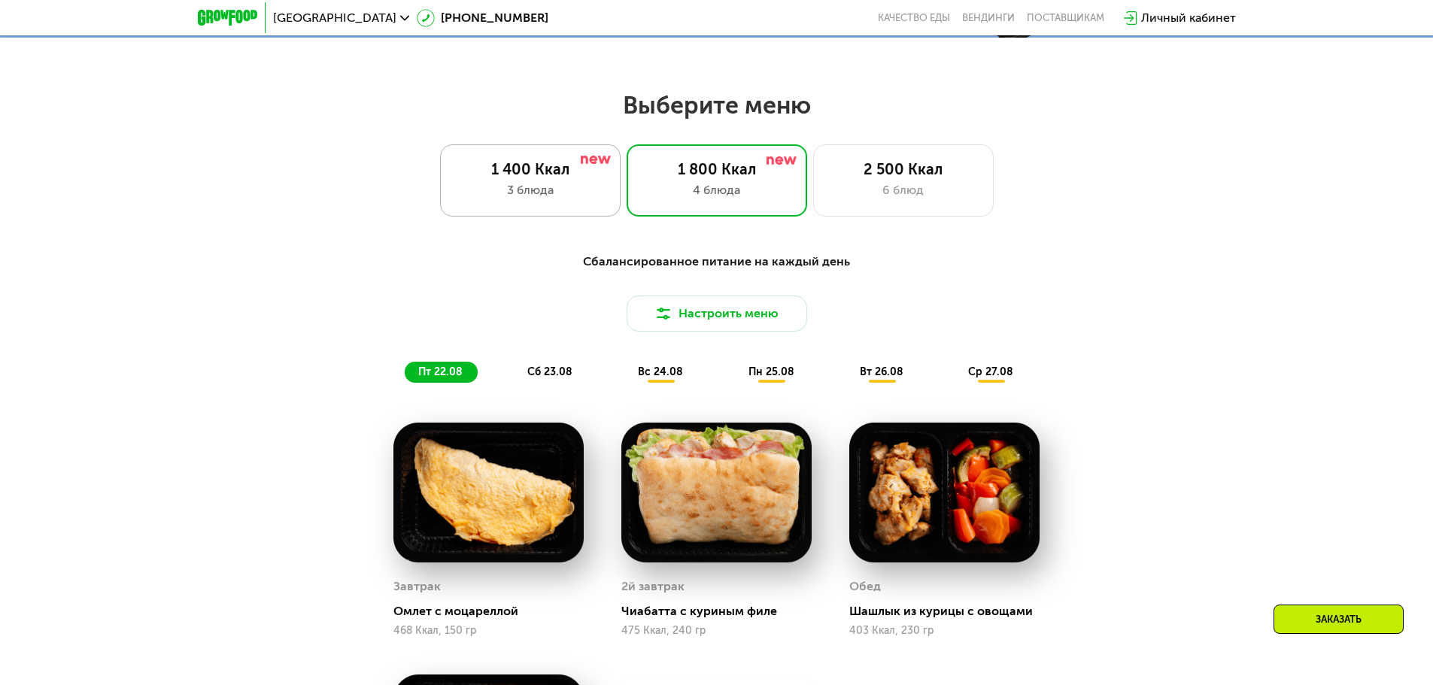
click at [591, 196] on div "3 блюда" at bounding box center [530, 190] width 149 height 18
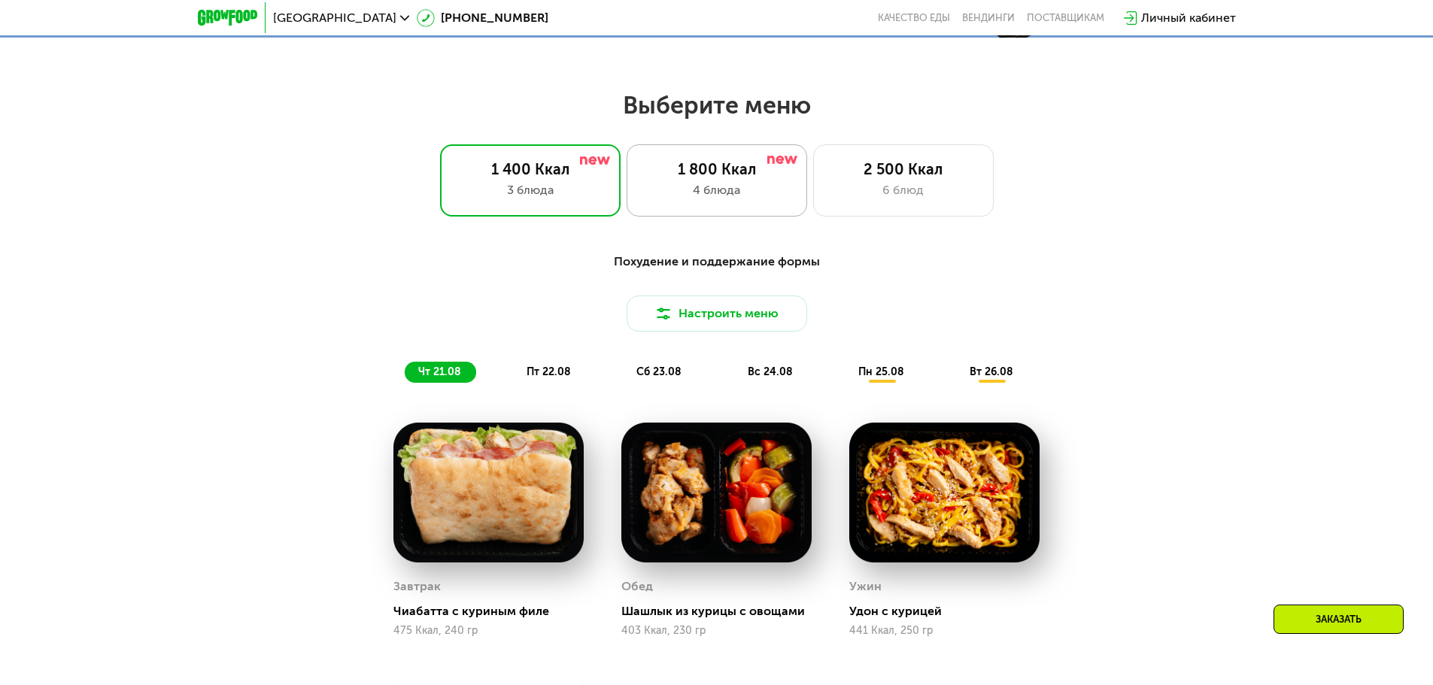
click at [678, 190] on div "4 блюда" at bounding box center [716, 190] width 149 height 18
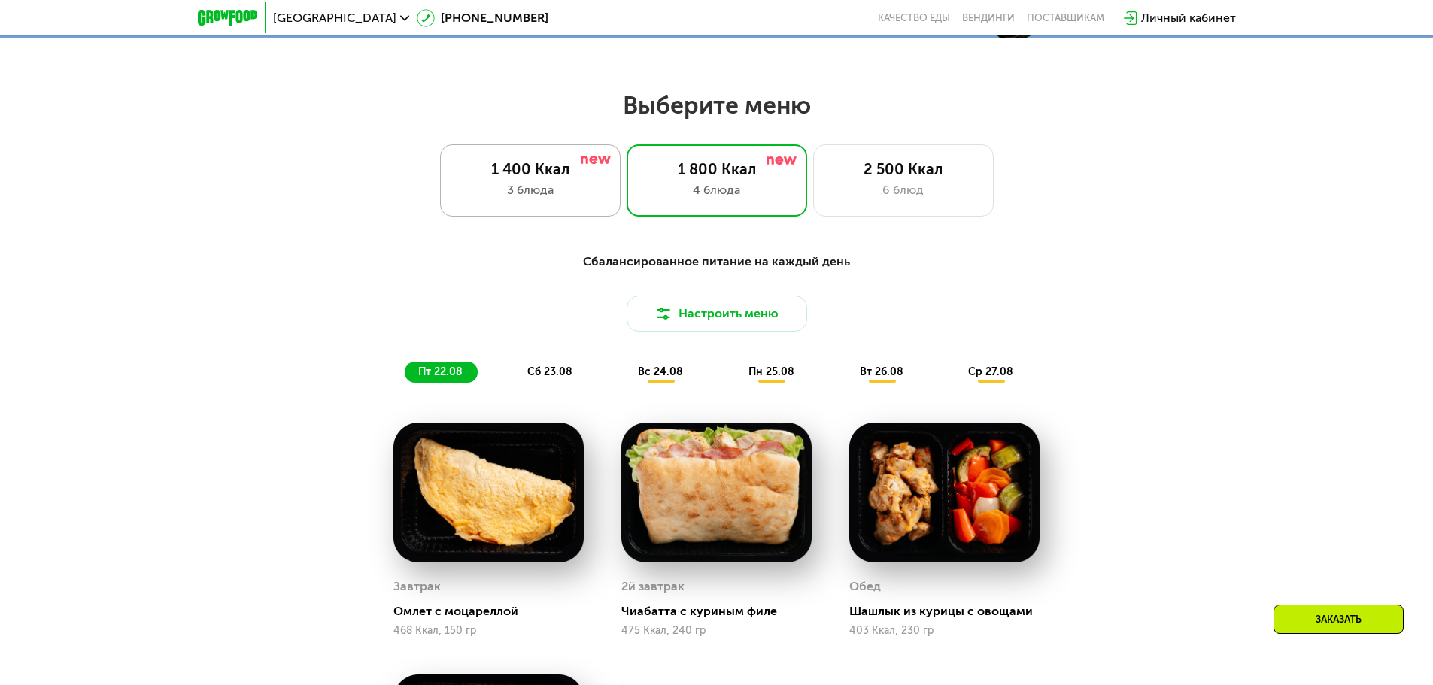
click at [572, 195] on div "3 блюда" at bounding box center [530, 190] width 149 height 18
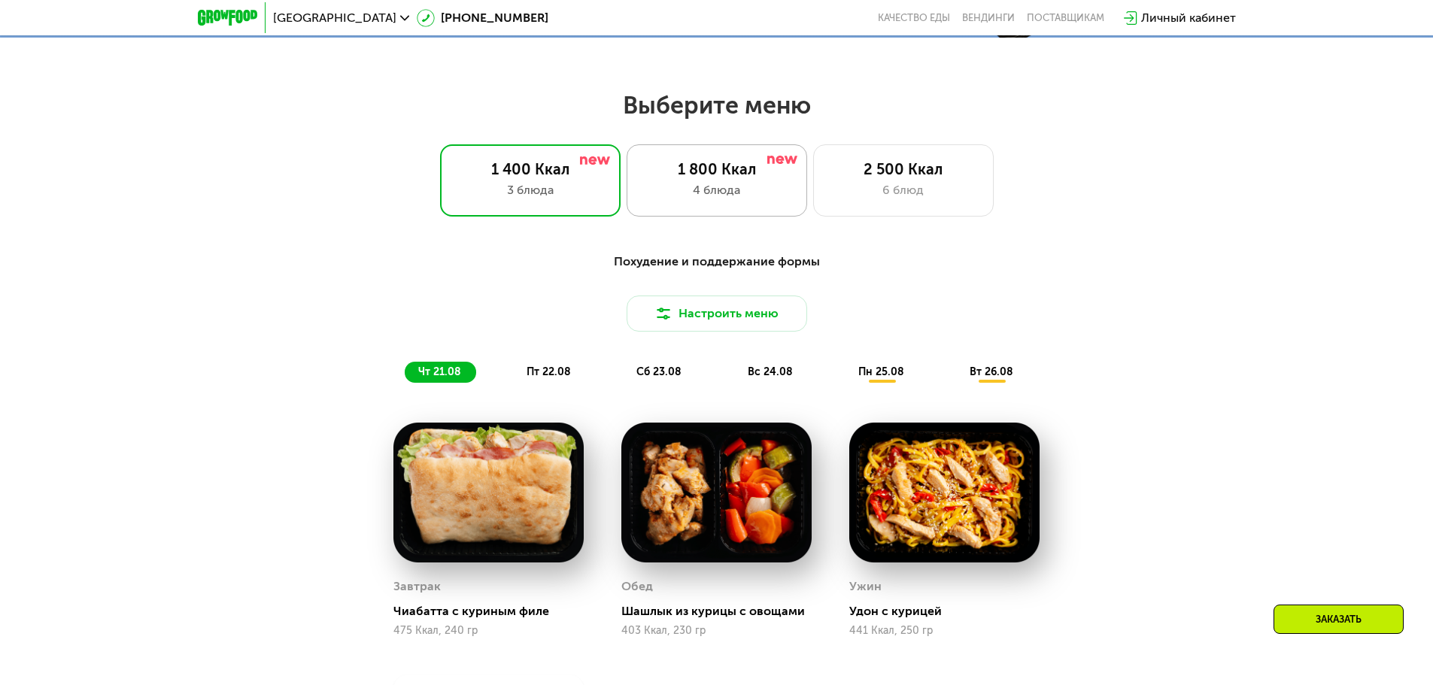
click at [675, 199] on div "4 блюда" at bounding box center [716, 190] width 149 height 18
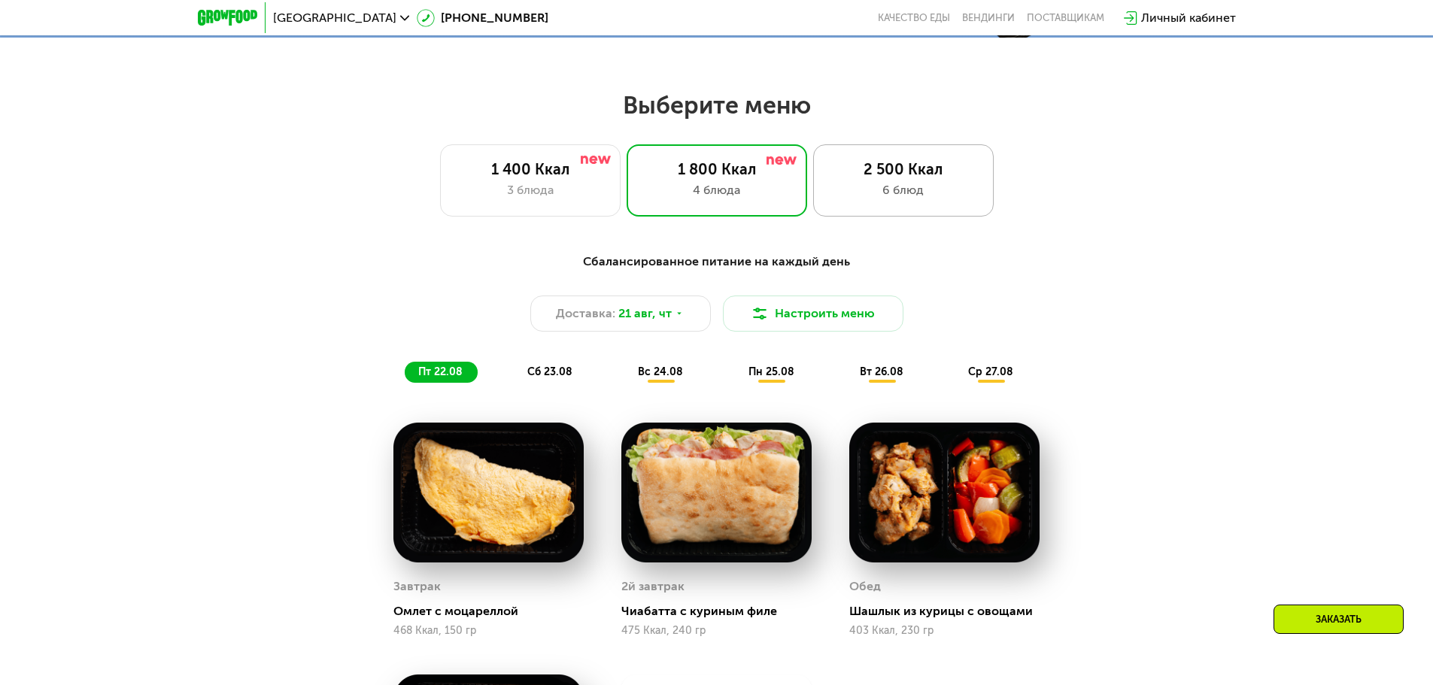
click at [896, 213] on div "2 500 Ккал 6 блюд" at bounding box center [903, 180] width 180 height 72
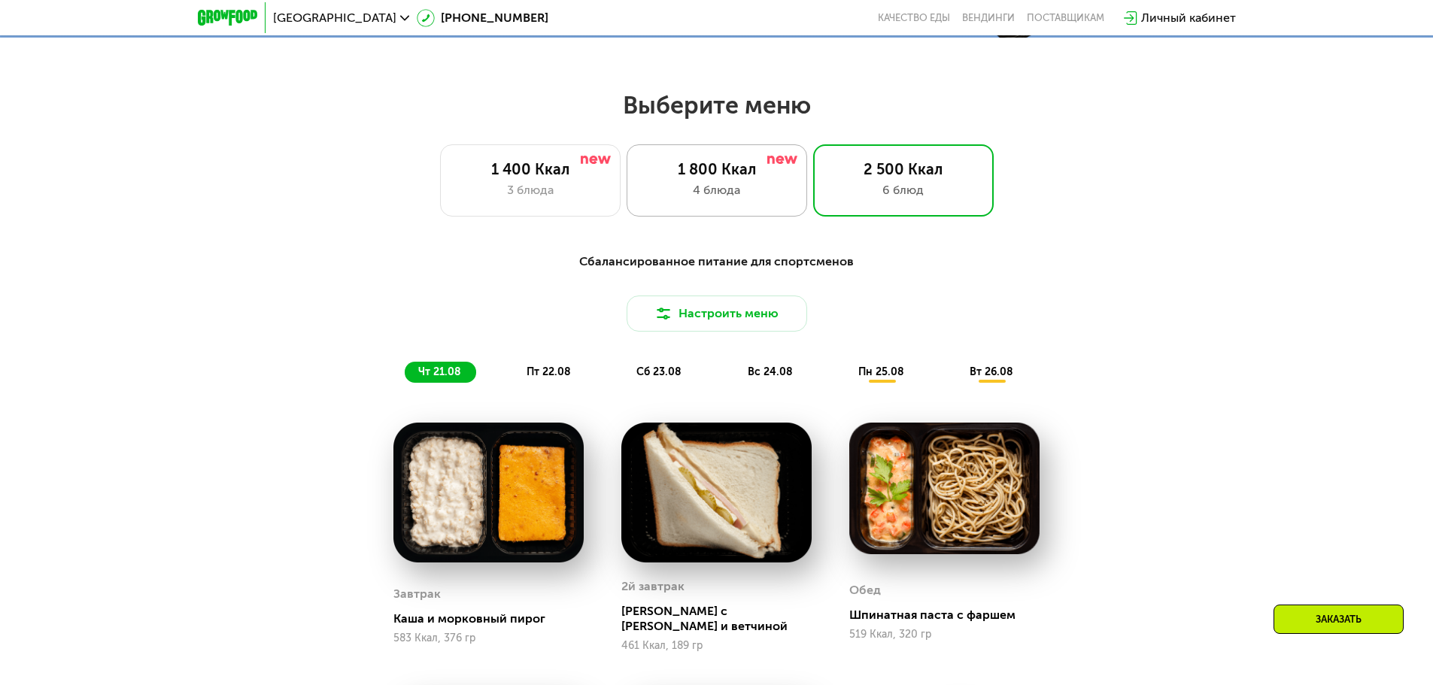
click at [703, 188] on div "4 блюда" at bounding box center [716, 190] width 149 height 18
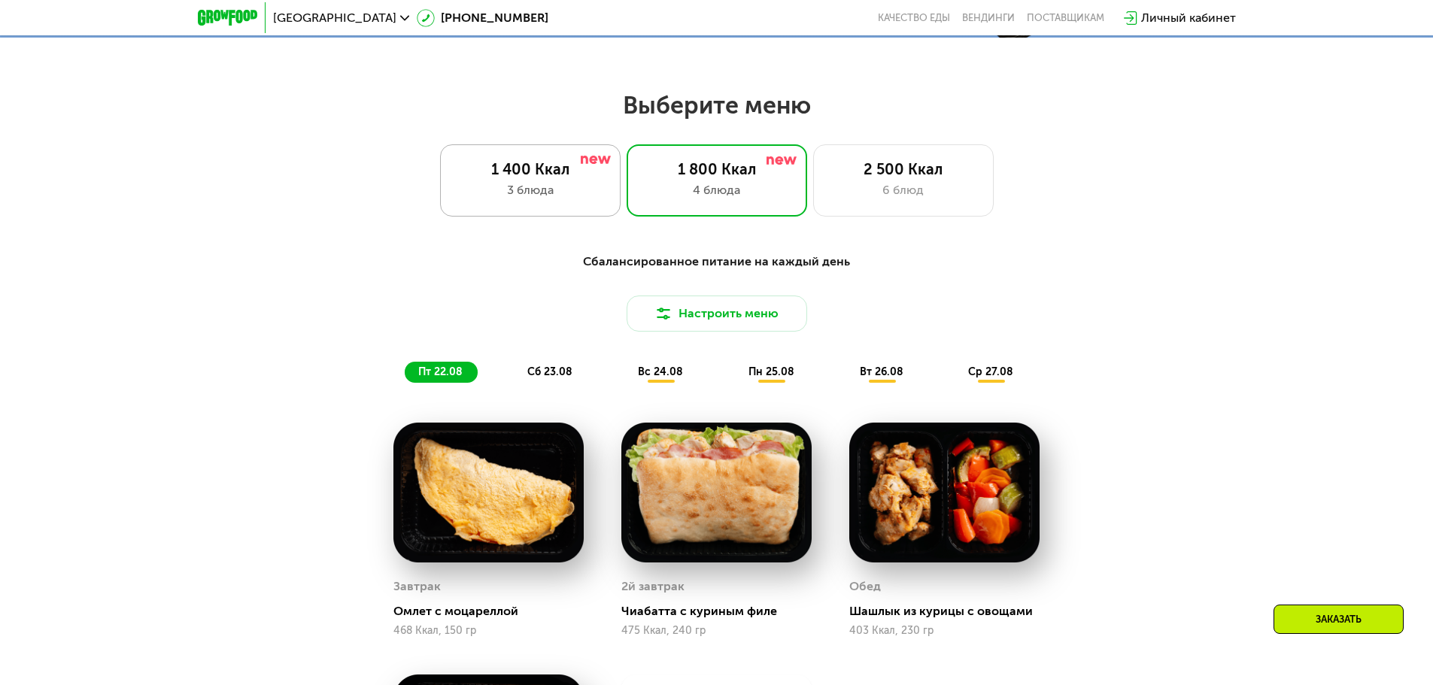
click at [563, 178] on div "1 400 Ккал" at bounding box center [530, 169] width 149 height 18
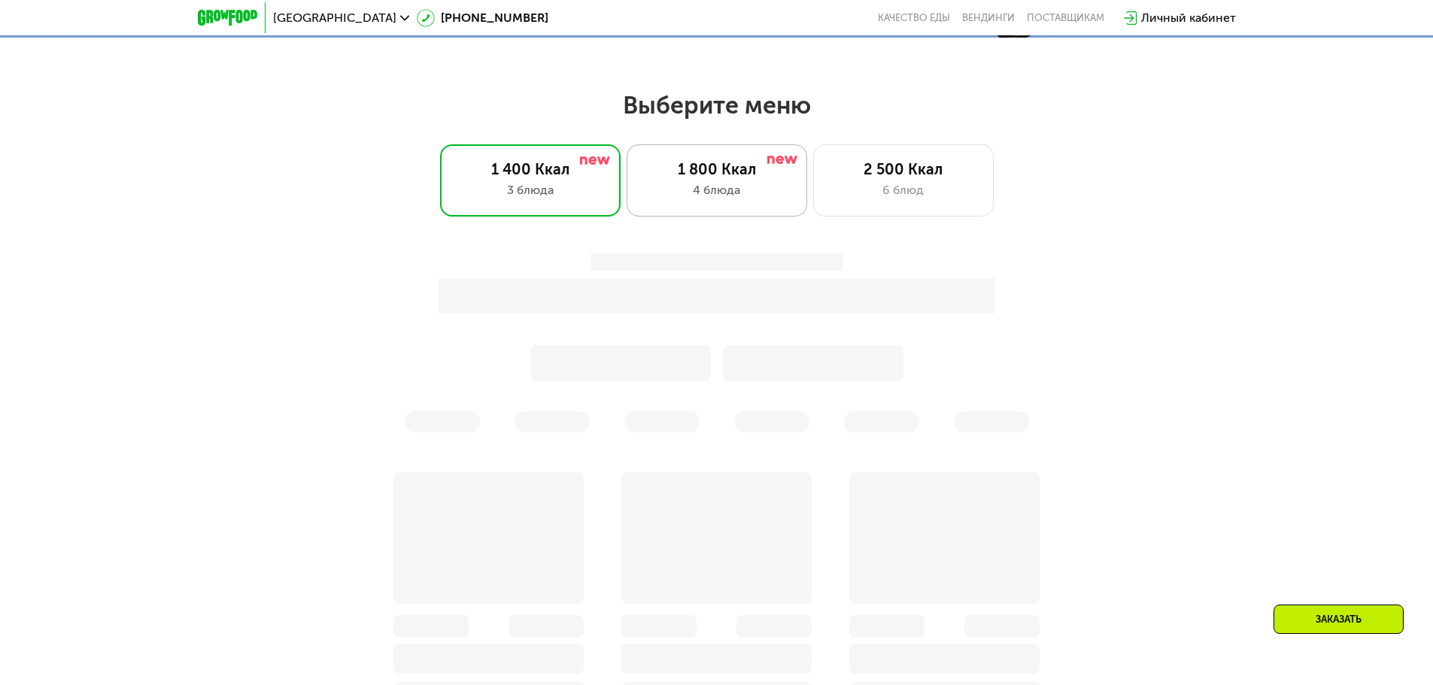
click at [705, 178] on div "1 800 Ккал" at bounding box center [716, 169] width 149 height 18
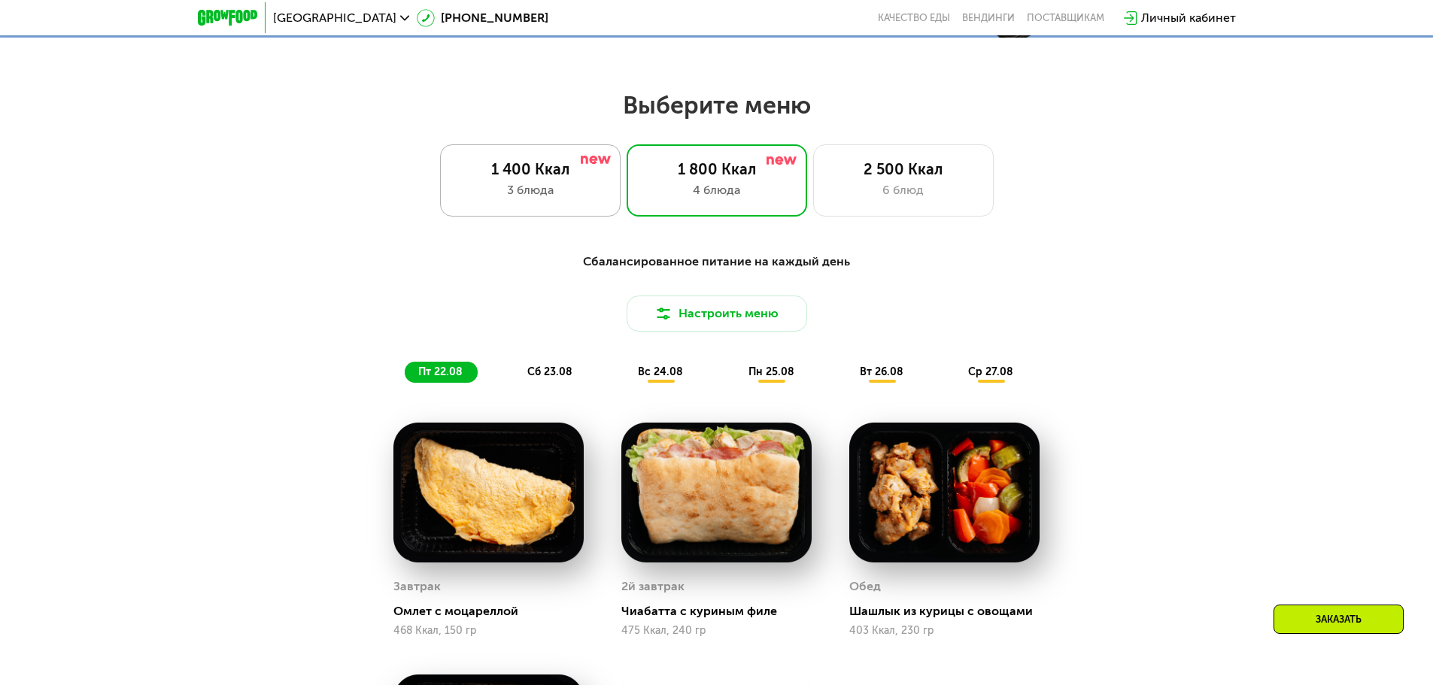
click at [584, 178] on div "1 400 Ккал" at bounding box center [530, 169] width 149 height 18
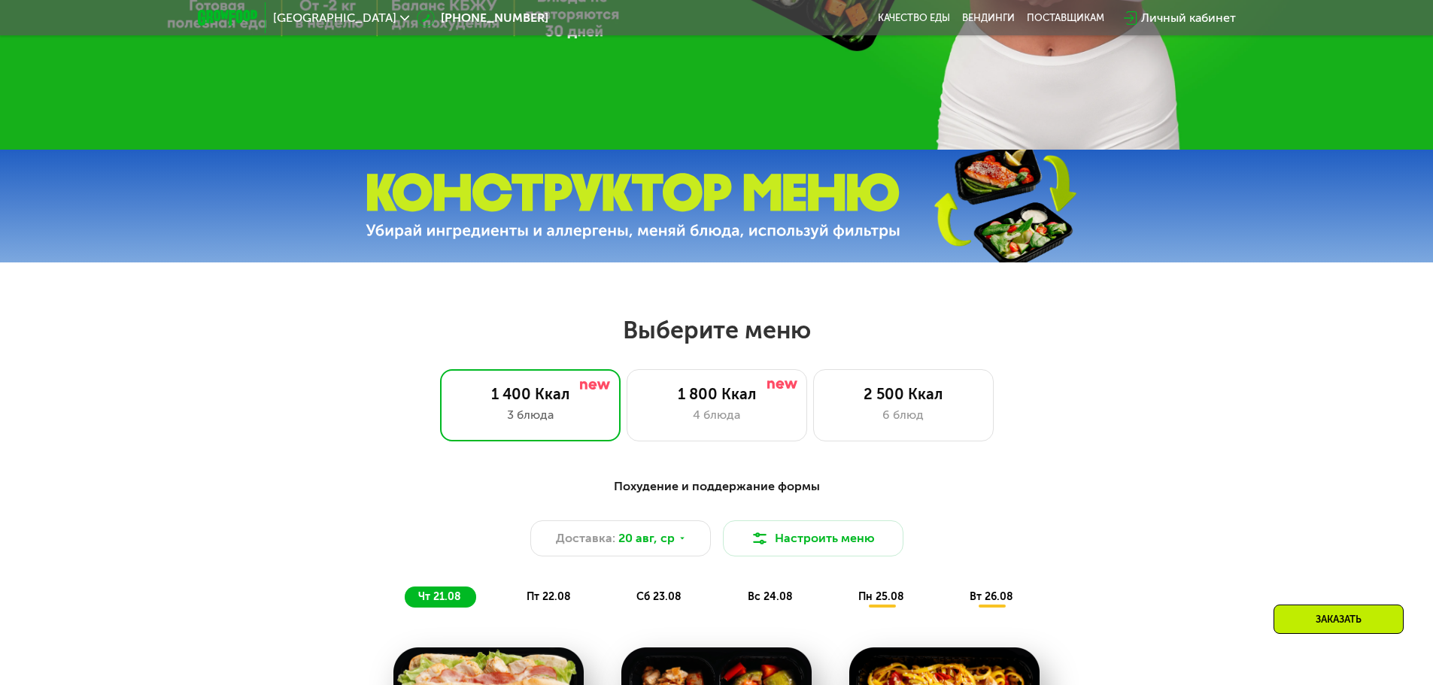
scroll to position [526, 0]
